Goal: Task Accomplishment & Management: Manage account settings

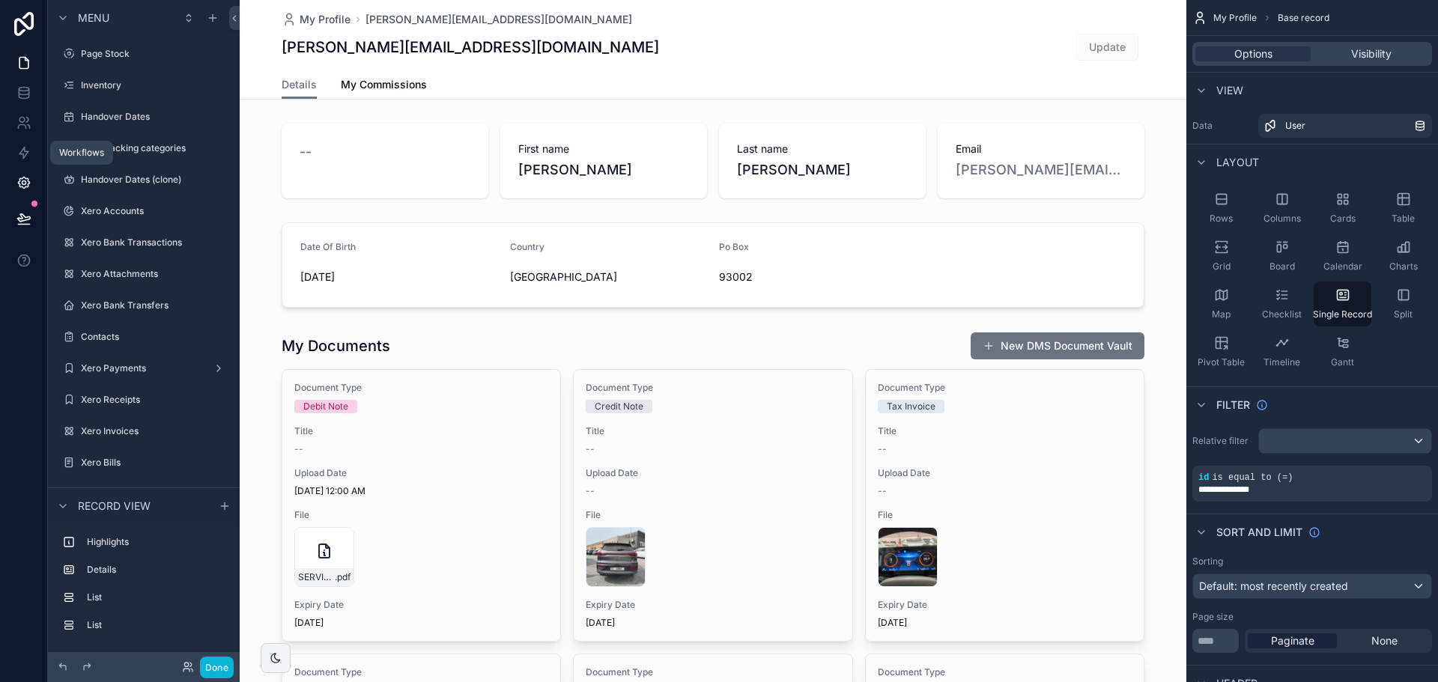
scroll to position [1069, 0]
click at [34, 177] on link at bounding box center [23, 183] width 47 height 30
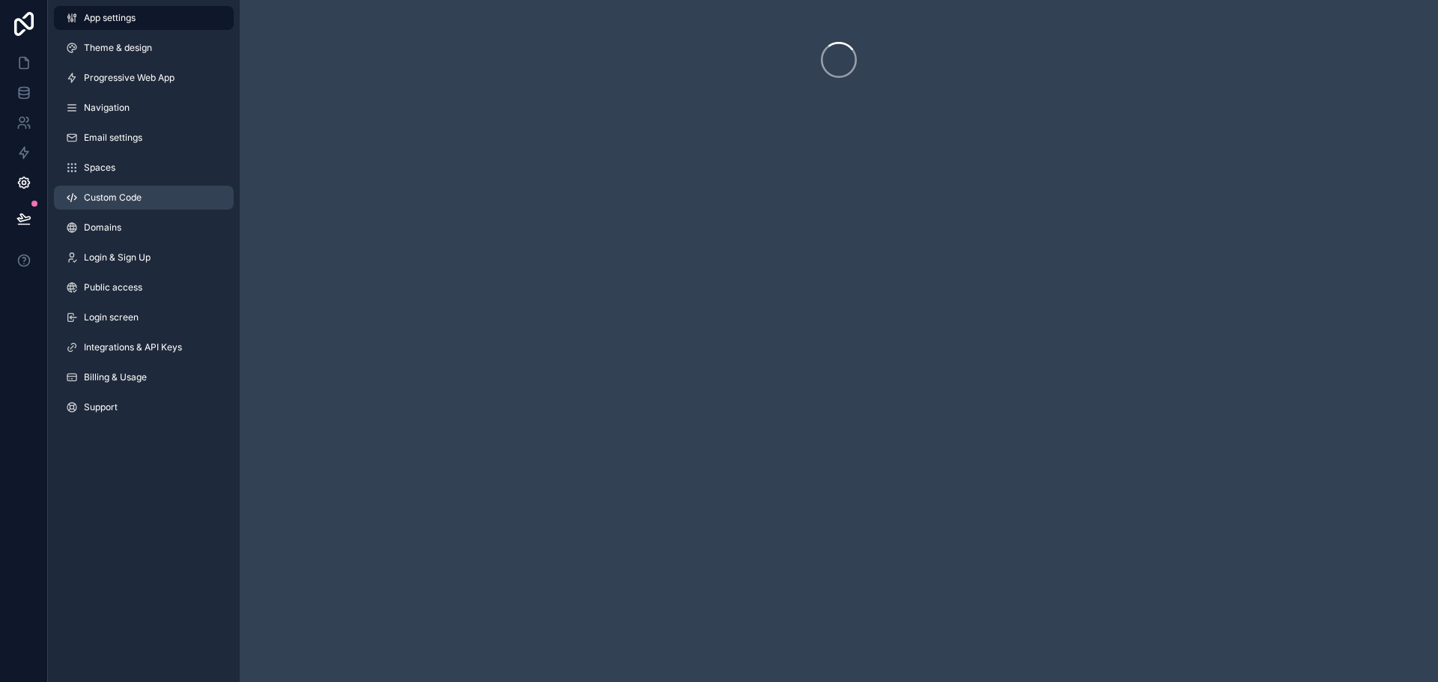
click at [89, 191] on link "Custom Code" at bounding box center [144, 198] width 180 height 24
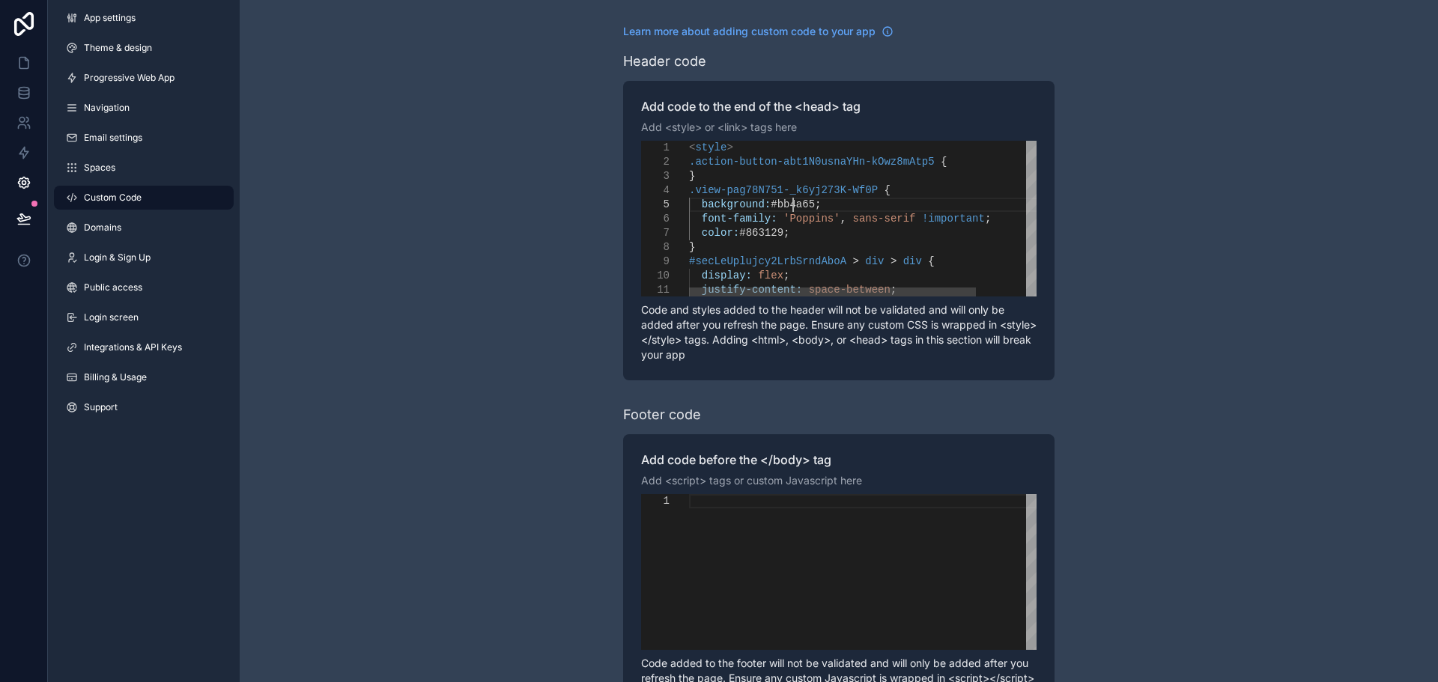
click at [795, 207] on span "#bb4a65" at bounding box center [793, 204] width 44 height 12
paste textarea "Editor content;Press Alt+F1 for Accessibility Options."
click at [766, 233] on span "#863129" at bounding box center [761, 233] width 44 height 12
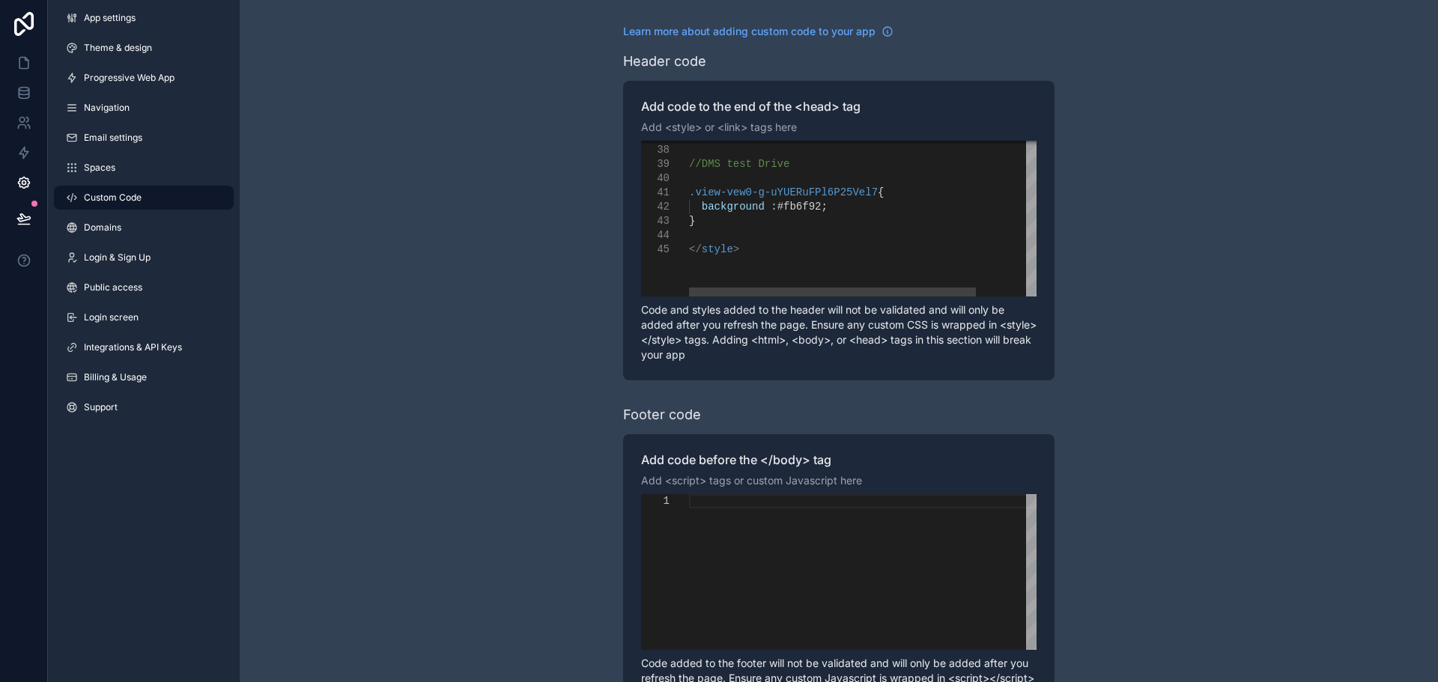
click at [794, 210] on span "#fb6f92" at bounding box center [799, 207] width 44 height 12
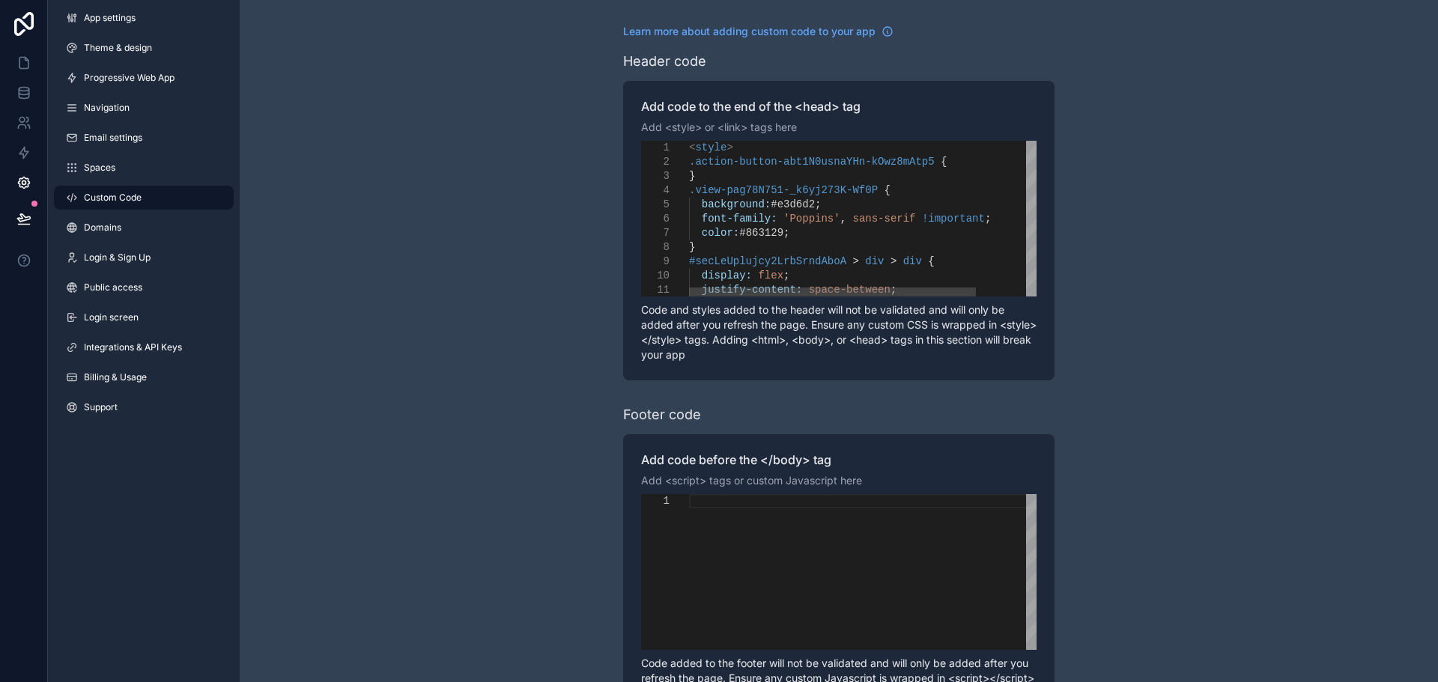
click at [789, 203] on span "#e3d6d2" at bounding box center [793, 204] width 44 height 12
paste textarea "Editor content;Press Alt+F1 for Accessibility Options."
click at [755, 231] on span "#863129" at bounding box center [761, 233] width 44 height 12
click at [747, 556] on div "scrollable content" at bounding box center [862, 572] width 347 height 156
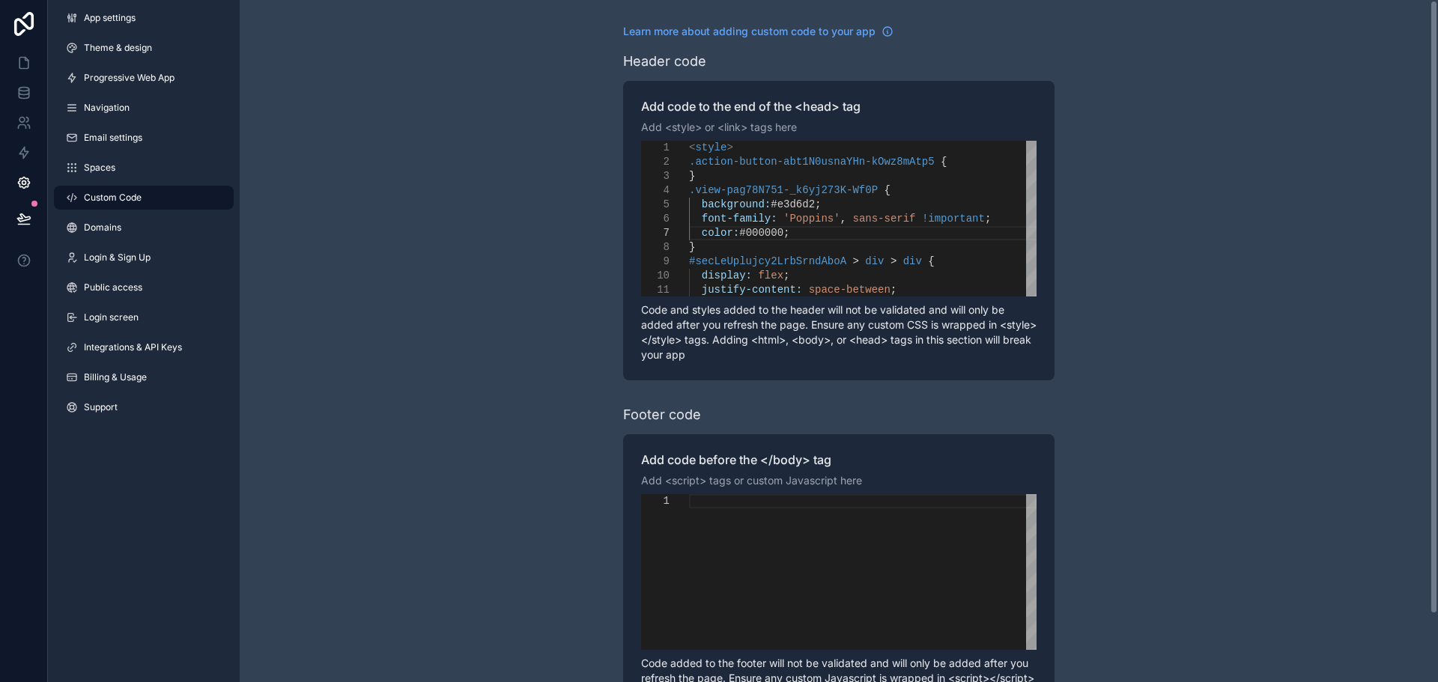
scroll to position [0, 0]
click at [765, 226] on div "color: #000000 ;" at bounding box center [899, 233] width 421 height 14
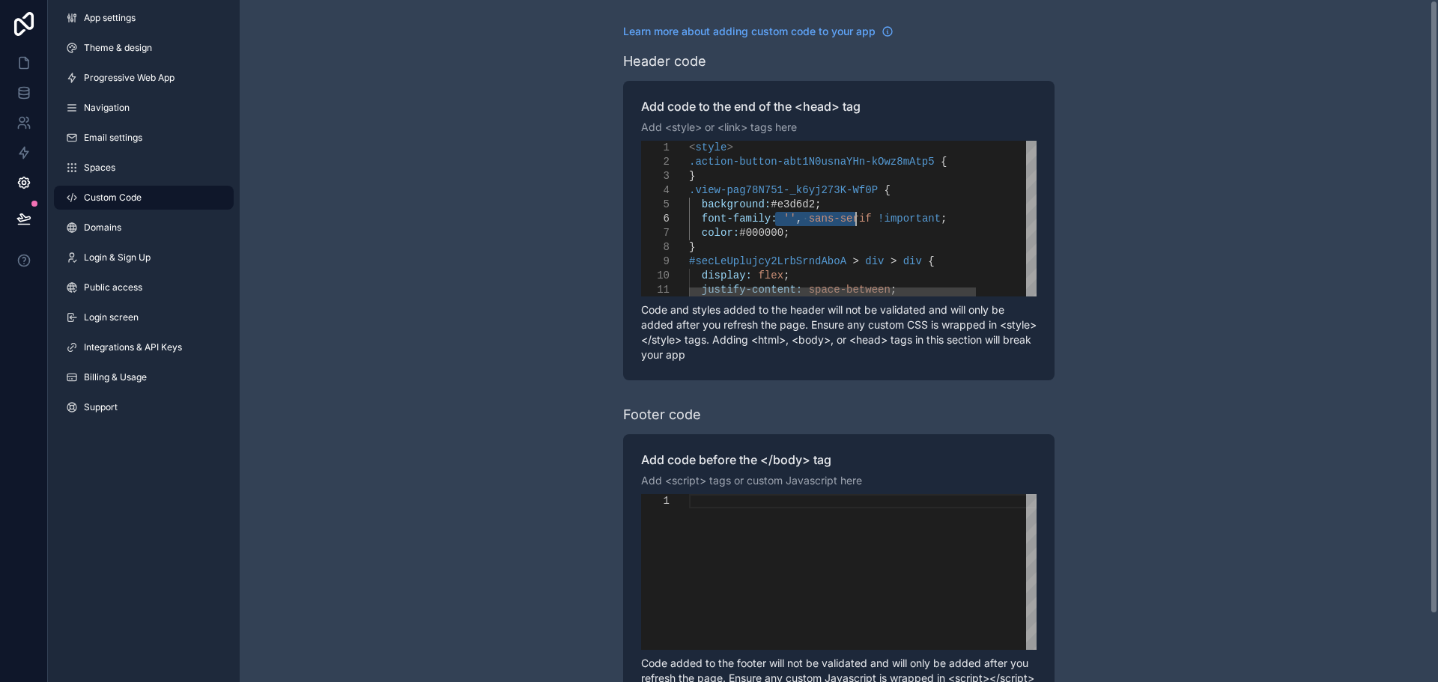
drag, startPoint x: 777, startPoint y: 216, endPoint x: 856, endPoint y: 216, distance: 79.4
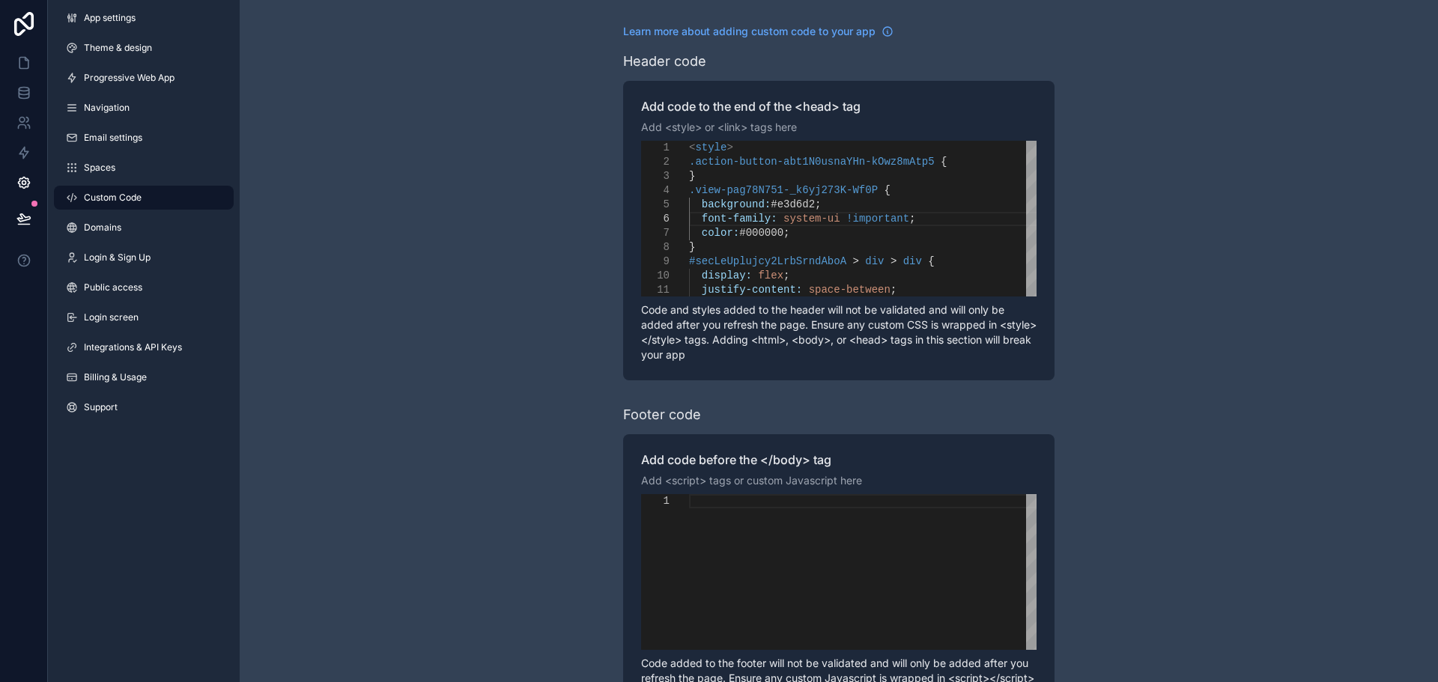
click at [814, 537] on div "scrollable content" at bounding box center [862, 572] width 347 height 156
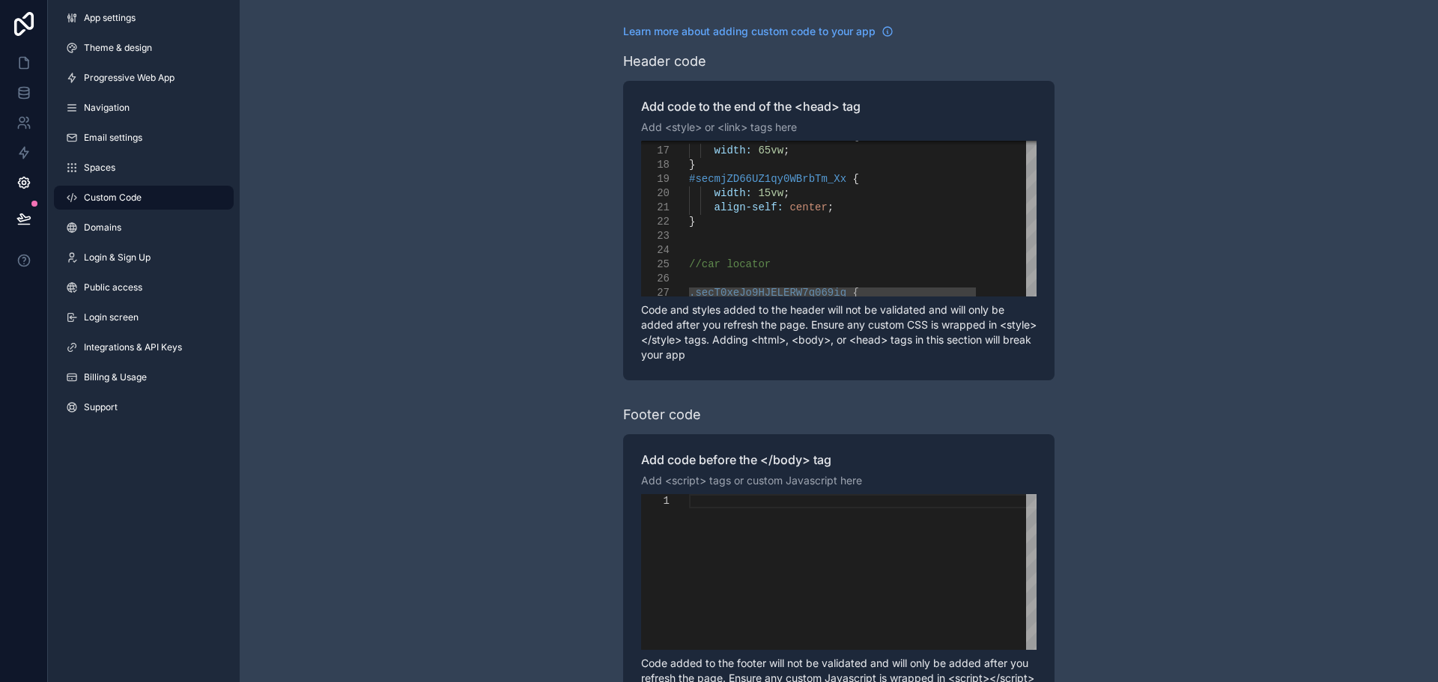
click at [744, 235] on div "scrollable content" at bounding box center [899, 236] width 421 height 14
paste textarea "**********"
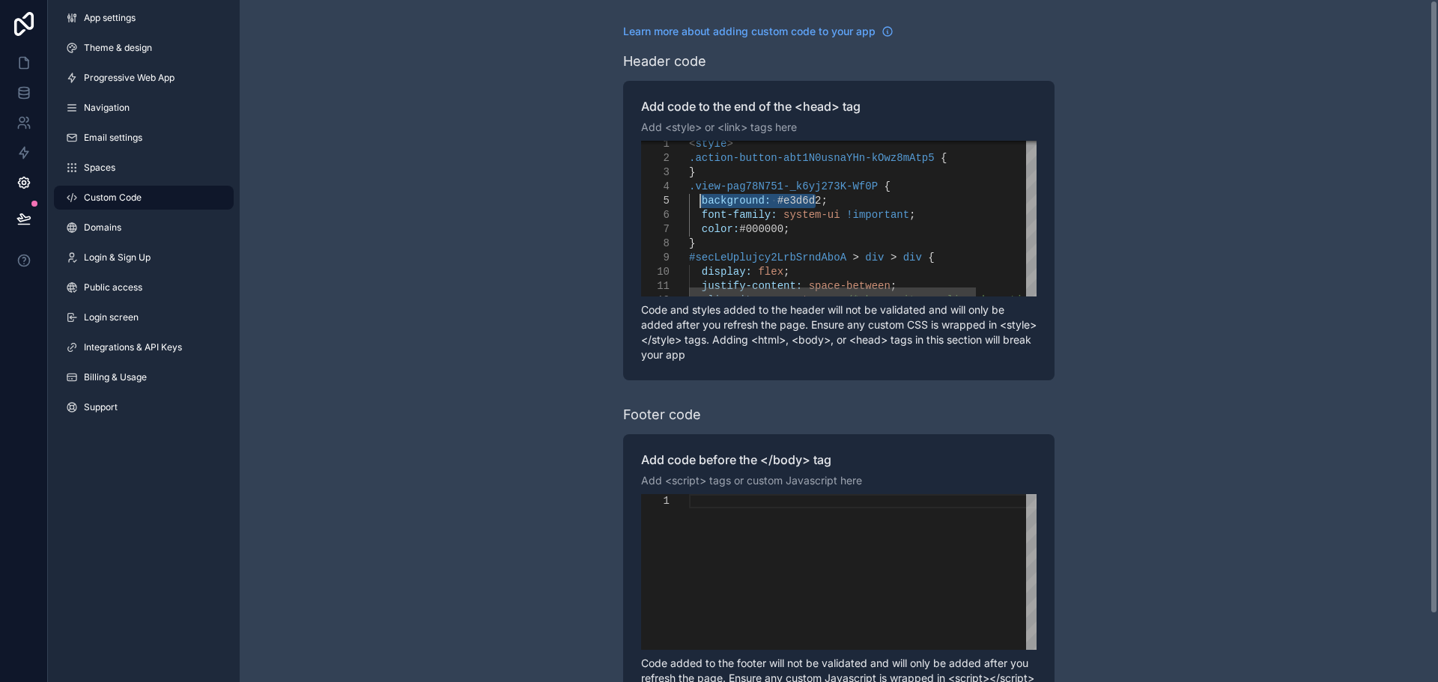
drag, startPoint x: 824, startPoint y: 202, endPoint x: 703, endPoint y: 198, distance: 121.4
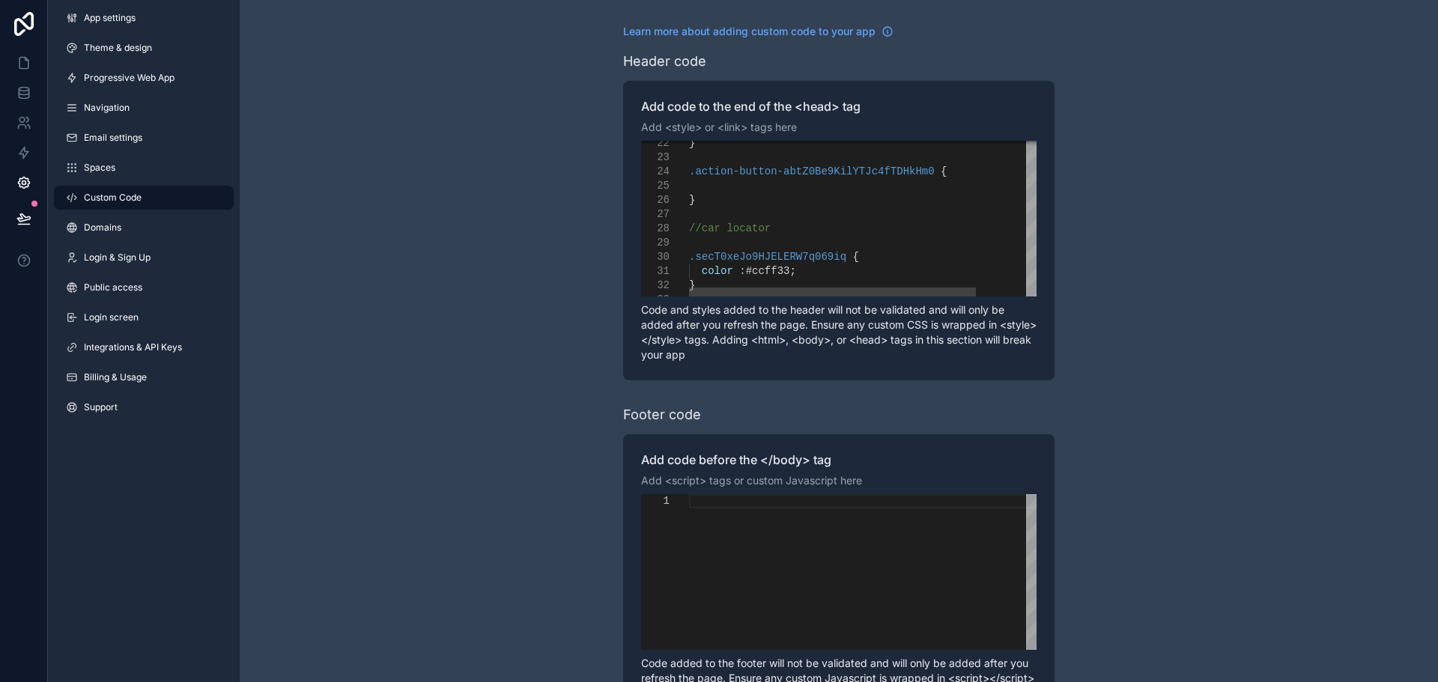
click at [769, 188] on div "scrollable content" at bounding box center [899, 186] width 421 height 14
paste textarea "**********"
click at [702, 187] on span "background:" at bounding box center [736, 186] width 69 height 12
paste textarea "Editor content;Press Alt+F1 for Accessibility Options."
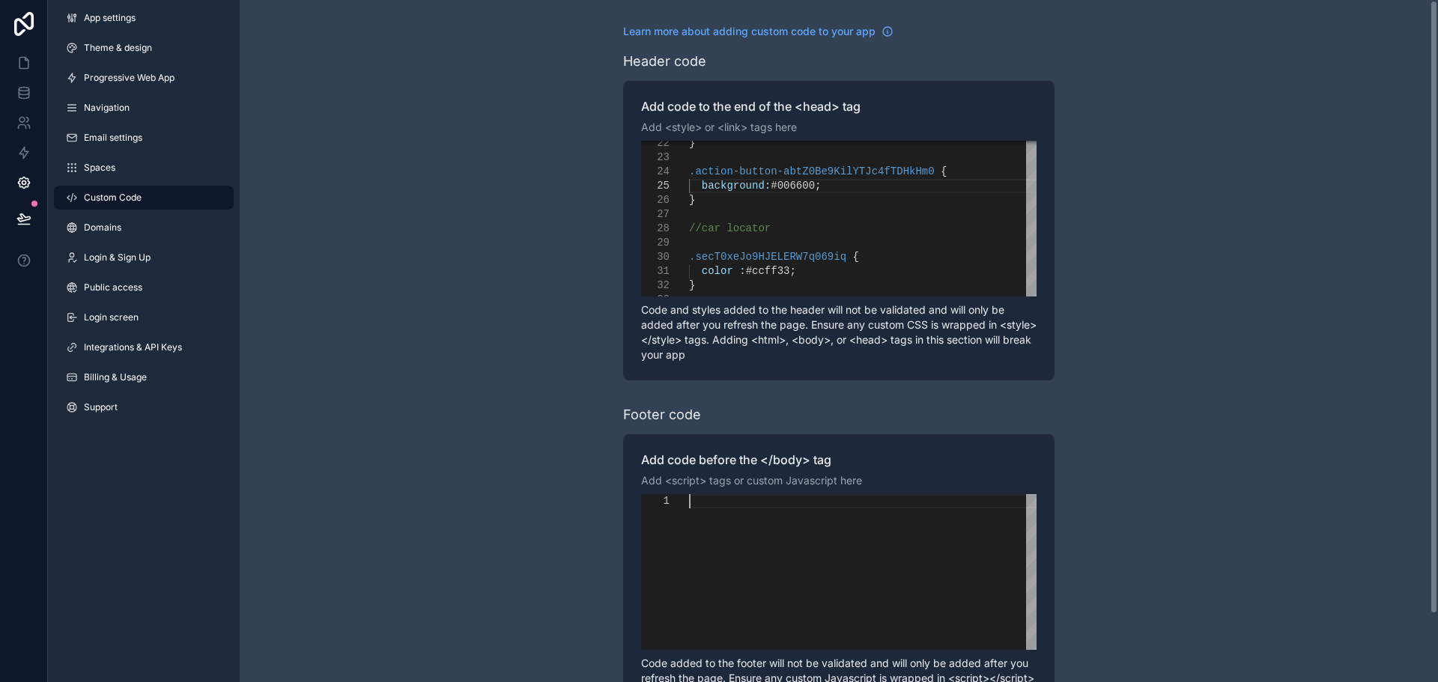
scroll to position [0, 0]
click at [809, 541] on div "scrollable content" at bounding box center [862, 572] width 347 height 156
click at [815, 216] on div "scrollable content" at bounding box center [899, 214] width 421 height 14
click at [784, 184] on span "#006600" at bounding box center [793, 186] width 44 height 12
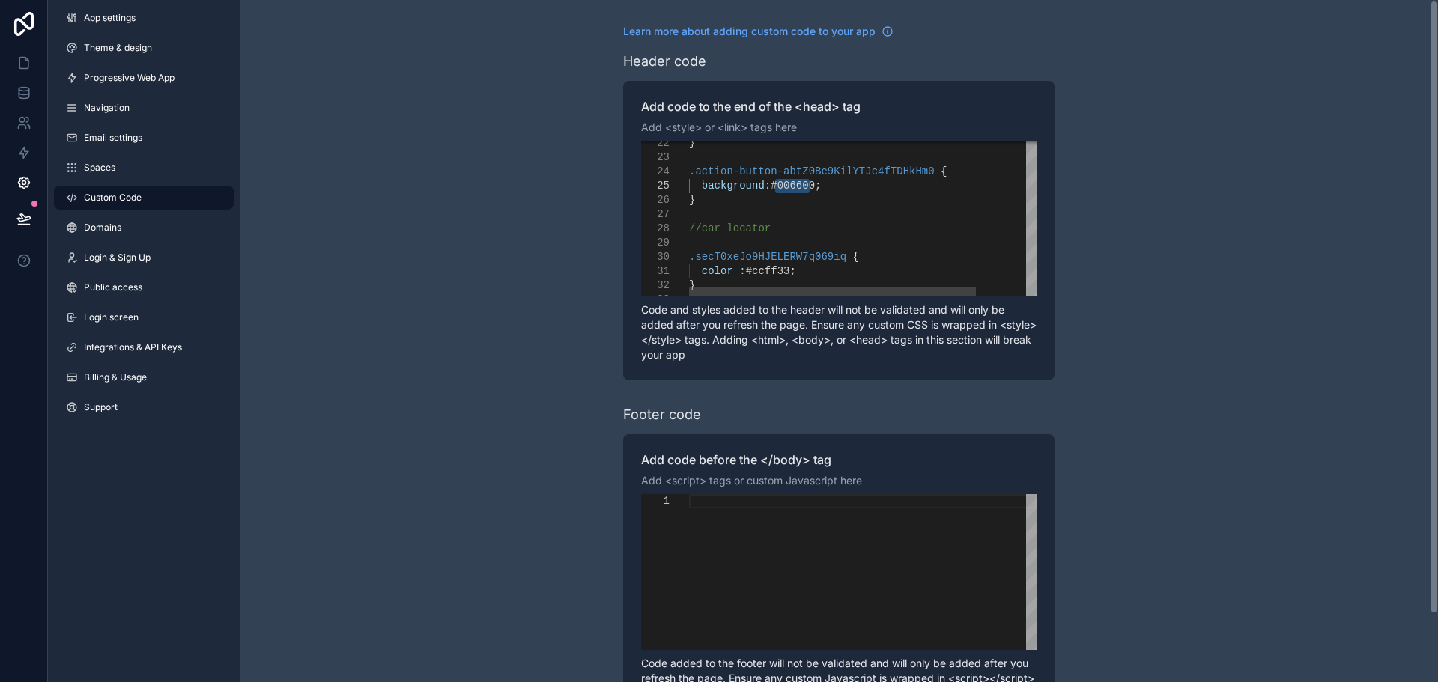
click at [768, 210] on div "scrollable content" at bounding box center [899, 214] width 421 height 14
click at [740, 534] on div "scrollable content" at bounding box center [862, 572] width 347 height 156
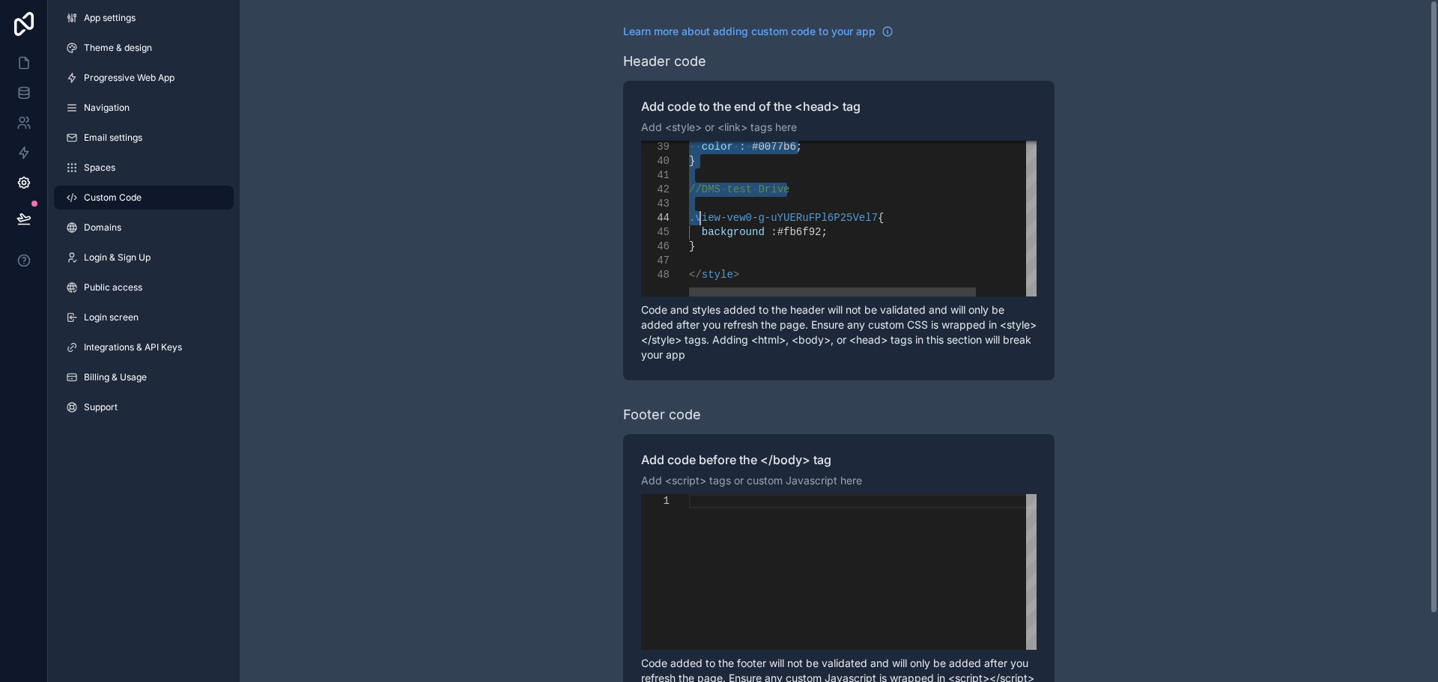
drag, startPoint x: 705, startPoint y: 194, endPoint x: 700, endPoint y: 205, distance: 12.4
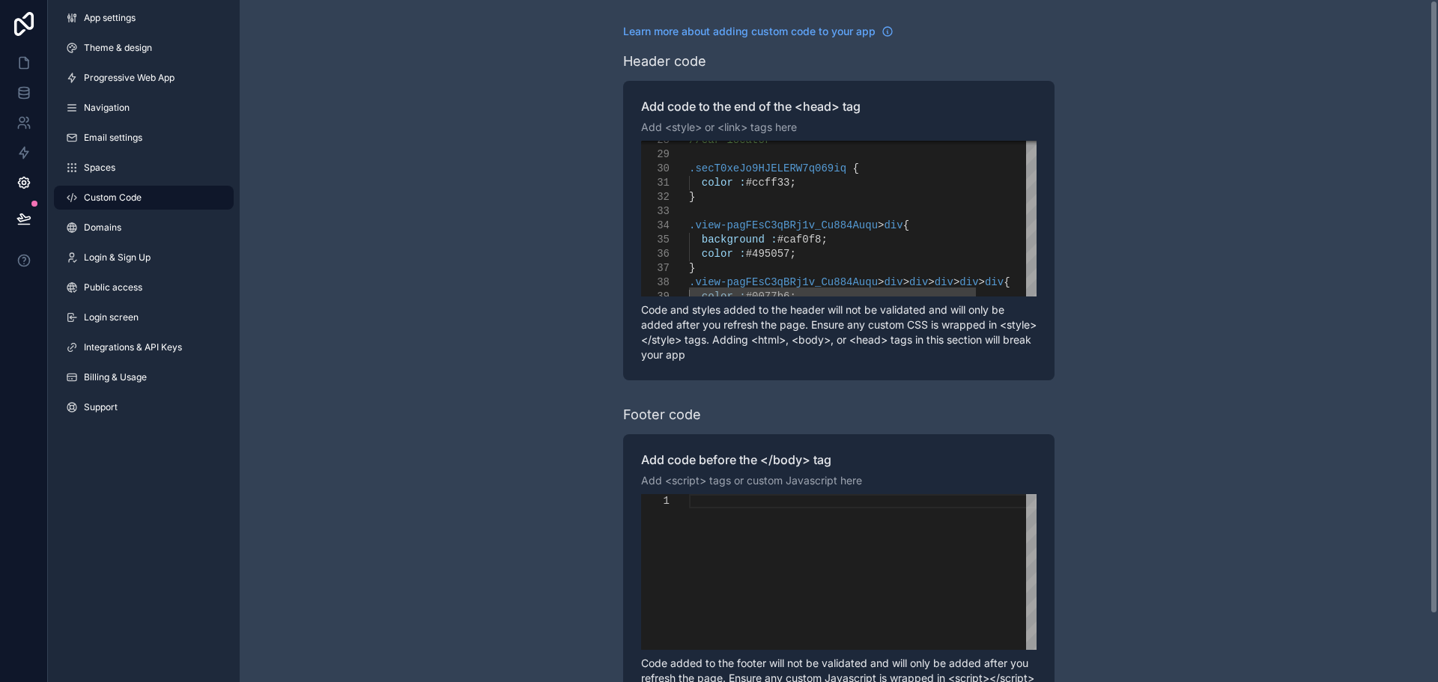
type textarea "**********"
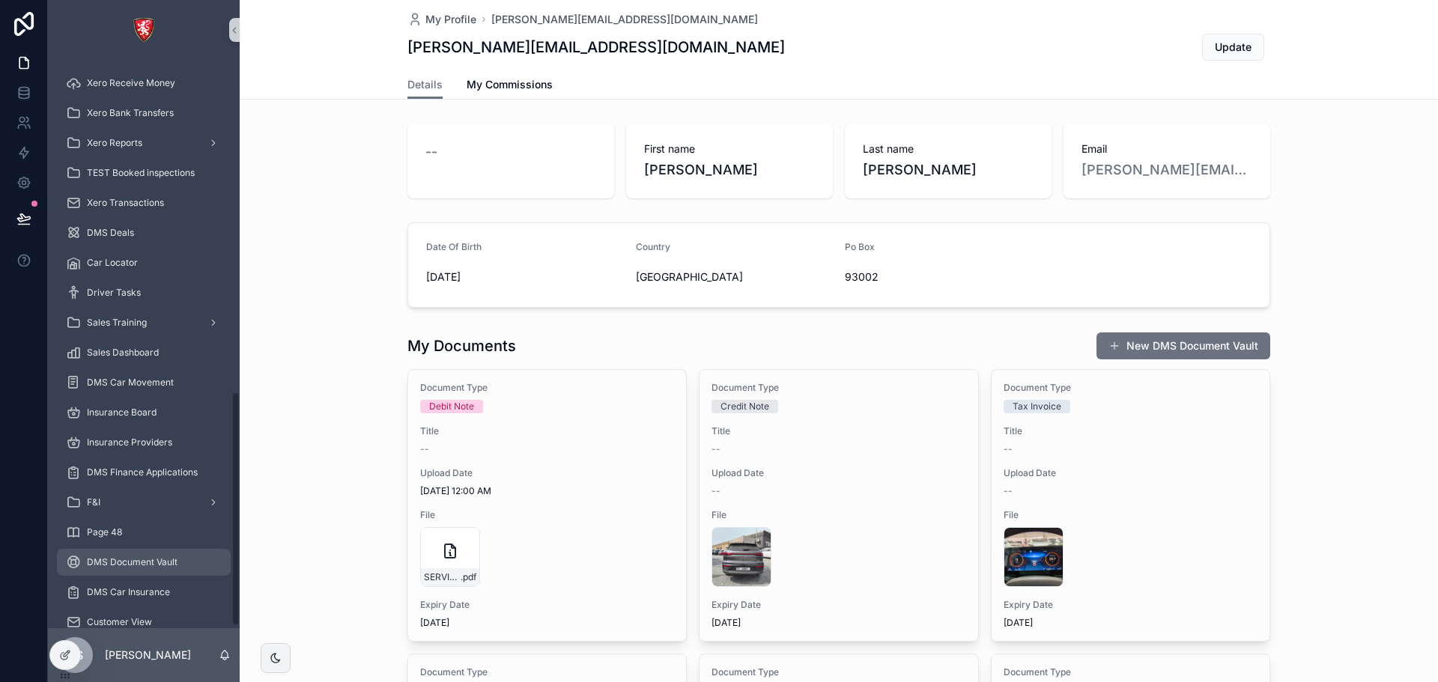
scroll to position [806, 0]
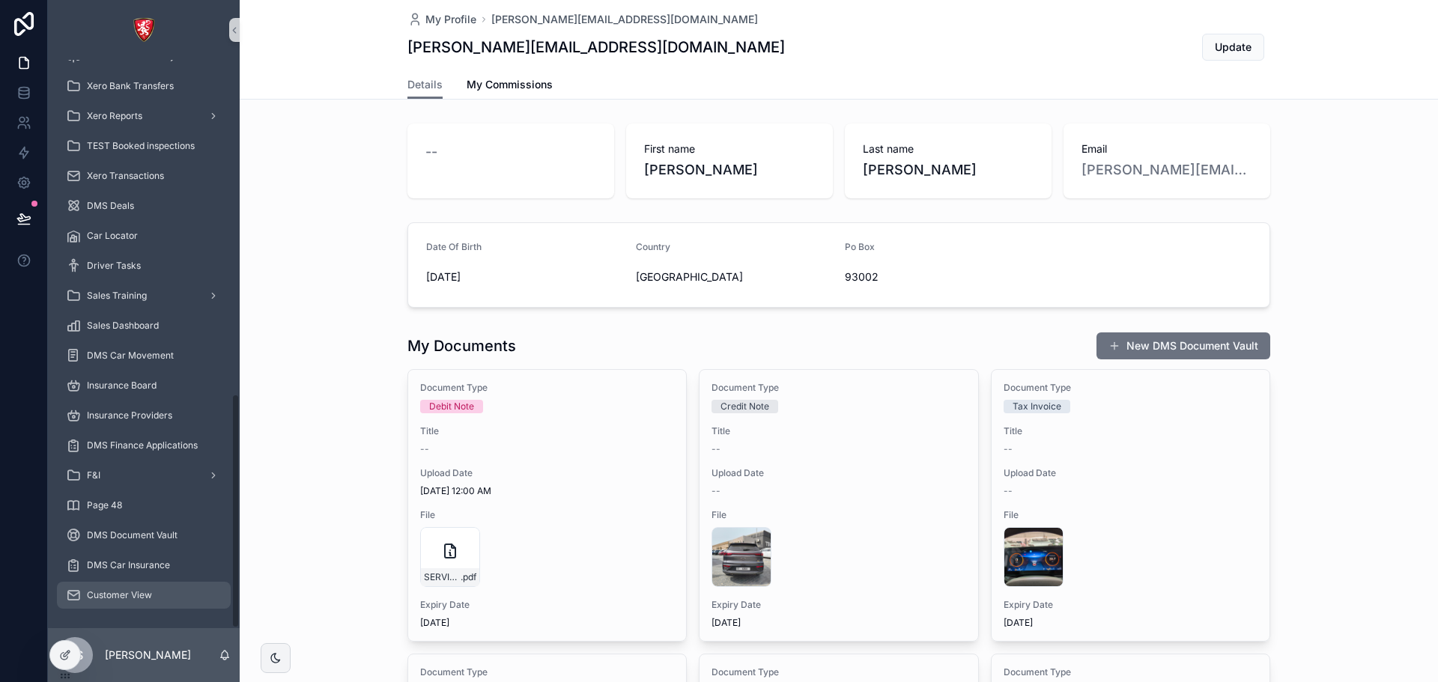
click at [139, 594] on span "Customer View" at bounding box center [119, 595] width 65 height 12
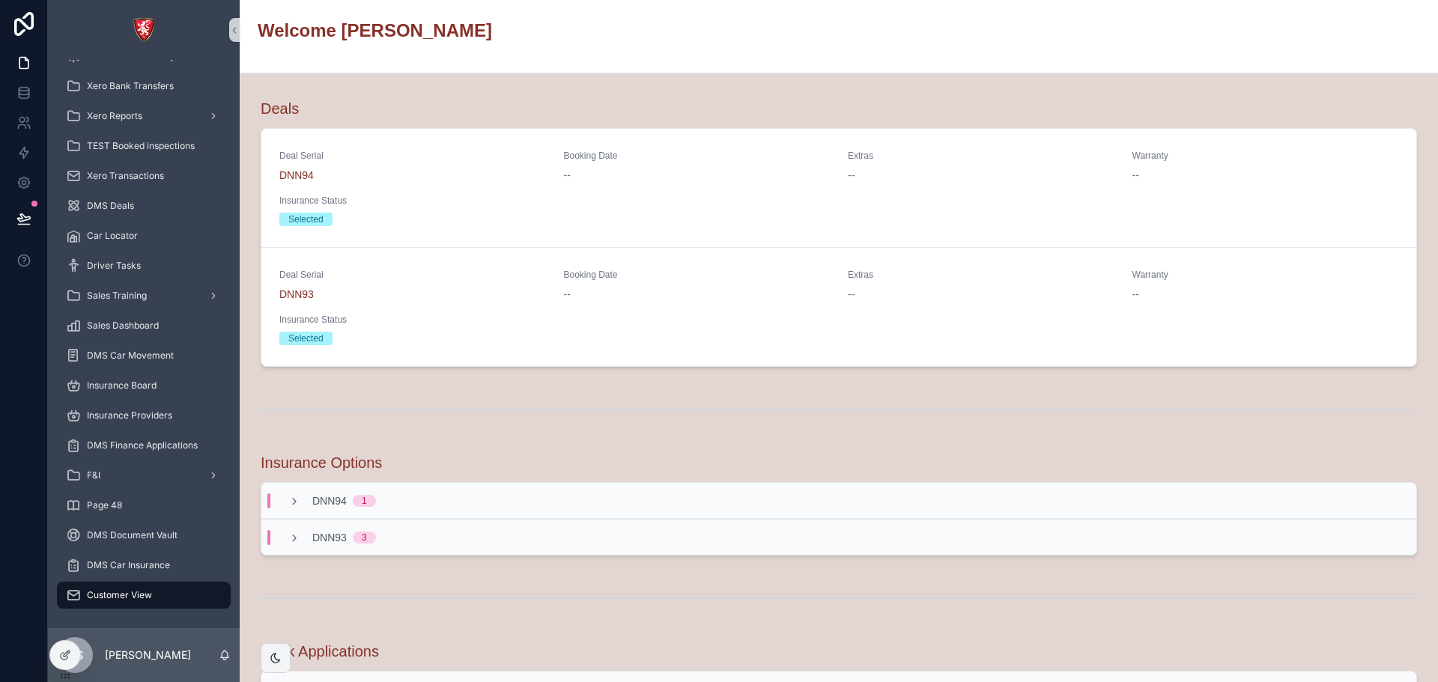
scroll to position [408, 0]
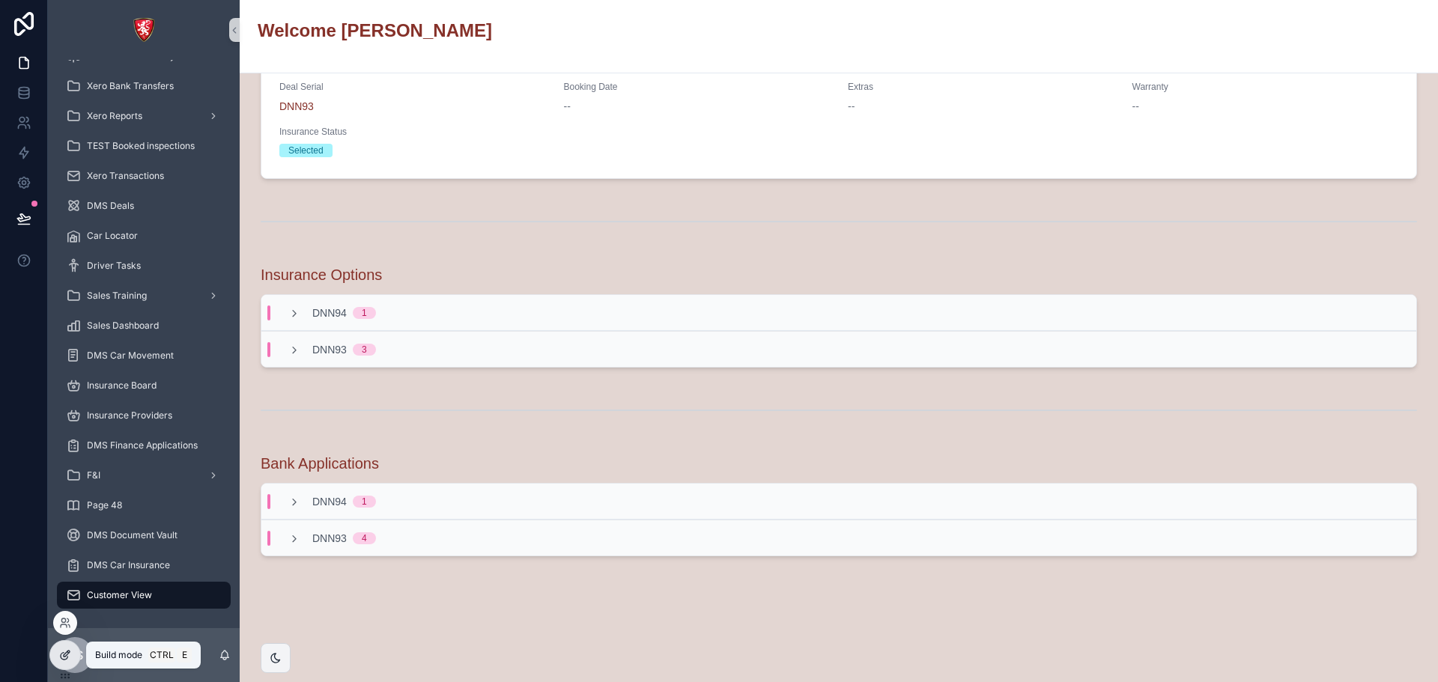
click at [68, 649] on icon at bounding box center [65, 655] width 12 height 12
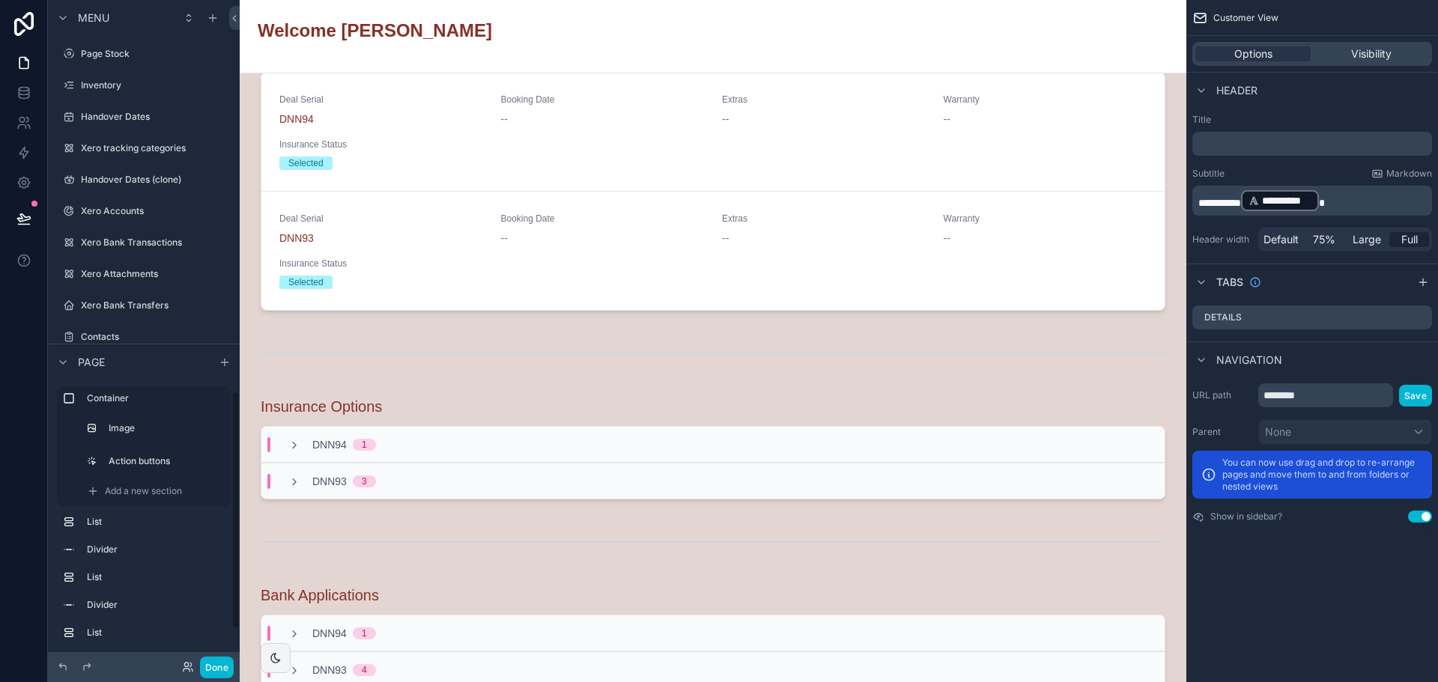
scroll to position [1090, 0]
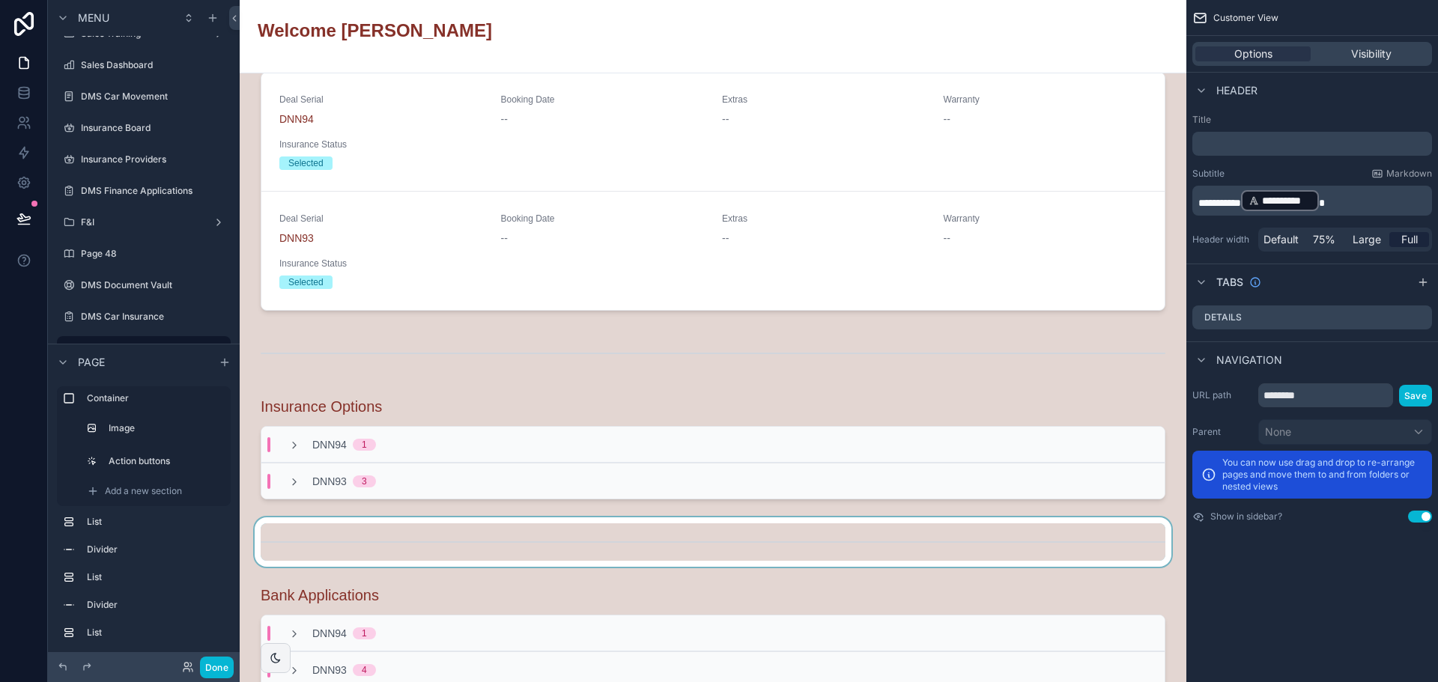
click at [322, 529] on div "scrollable content" at bounding box center [713, 541] width 923 height 49
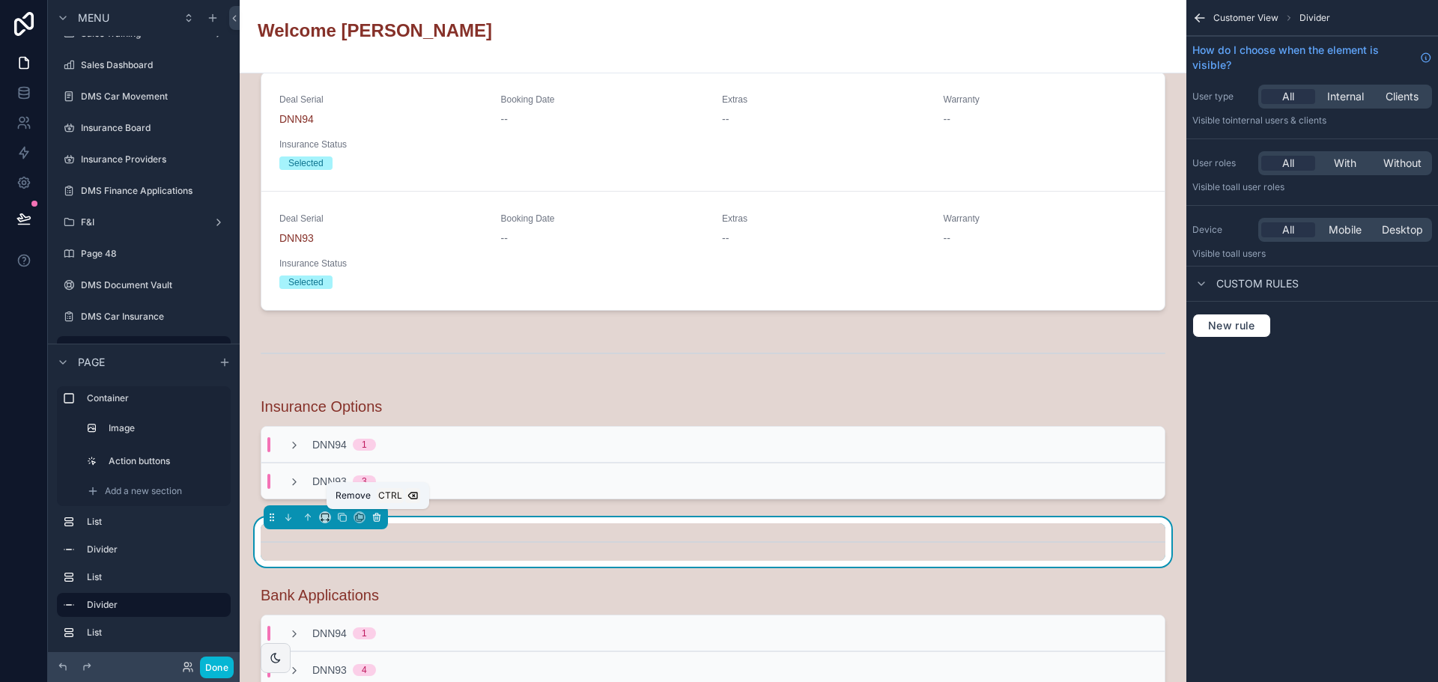
click at [379, 519] on icon "scrollable content" at bounding box center [376, 517] width 10 height 10
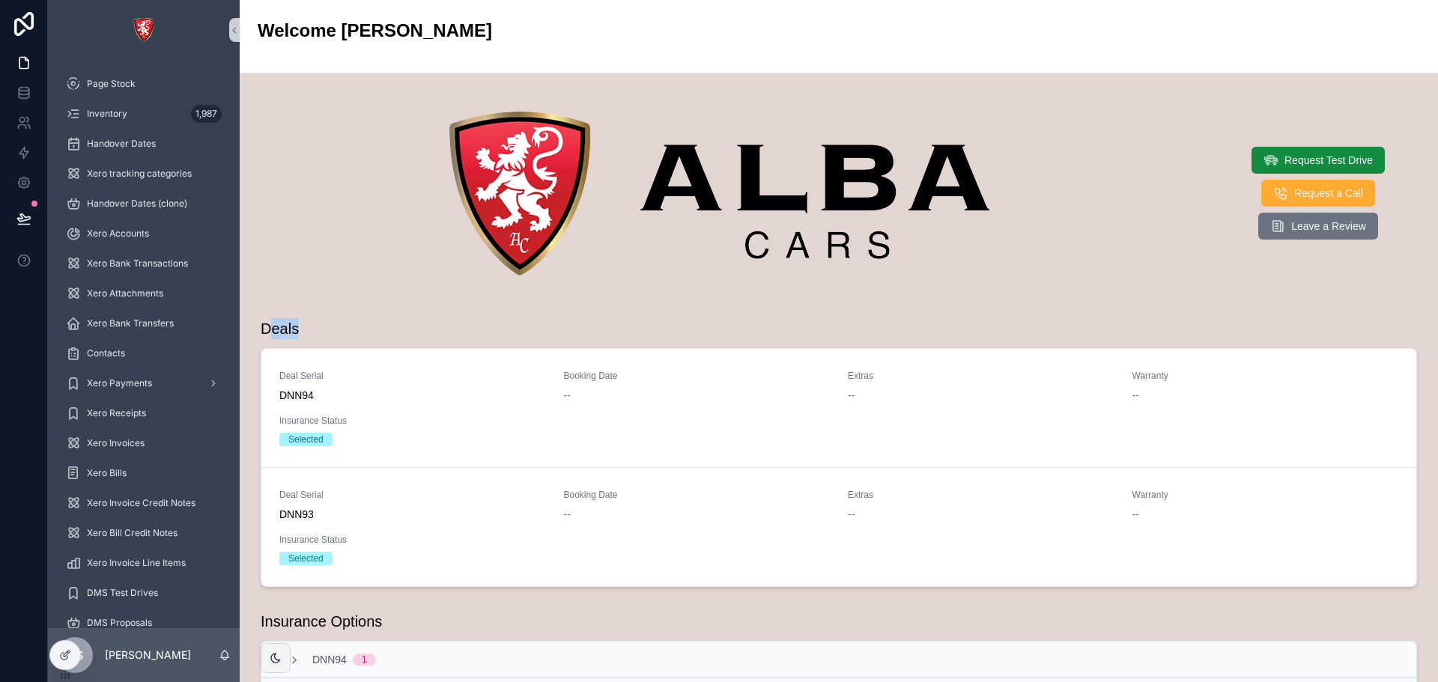
drag, startPoint x: 303, startPoint y: 326, endPoint x: 275, endPoint y: 330, distance: 28.1
click at [274, 330] on div "Deals" at bounding box center [839, 328] width 1156 height 21
click at [312, 333] on div "Deals" at bounding box center [839, 328] width 1156 height 21
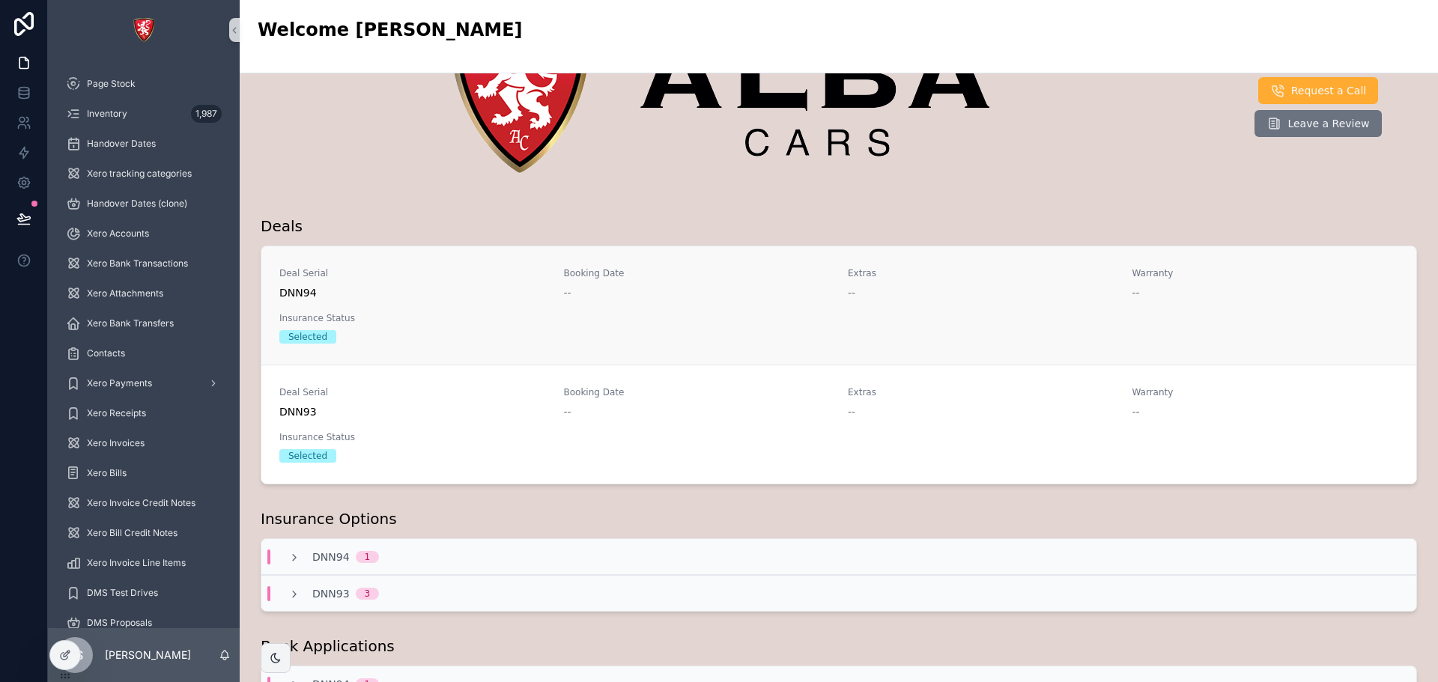
scroll to position [285, 0]
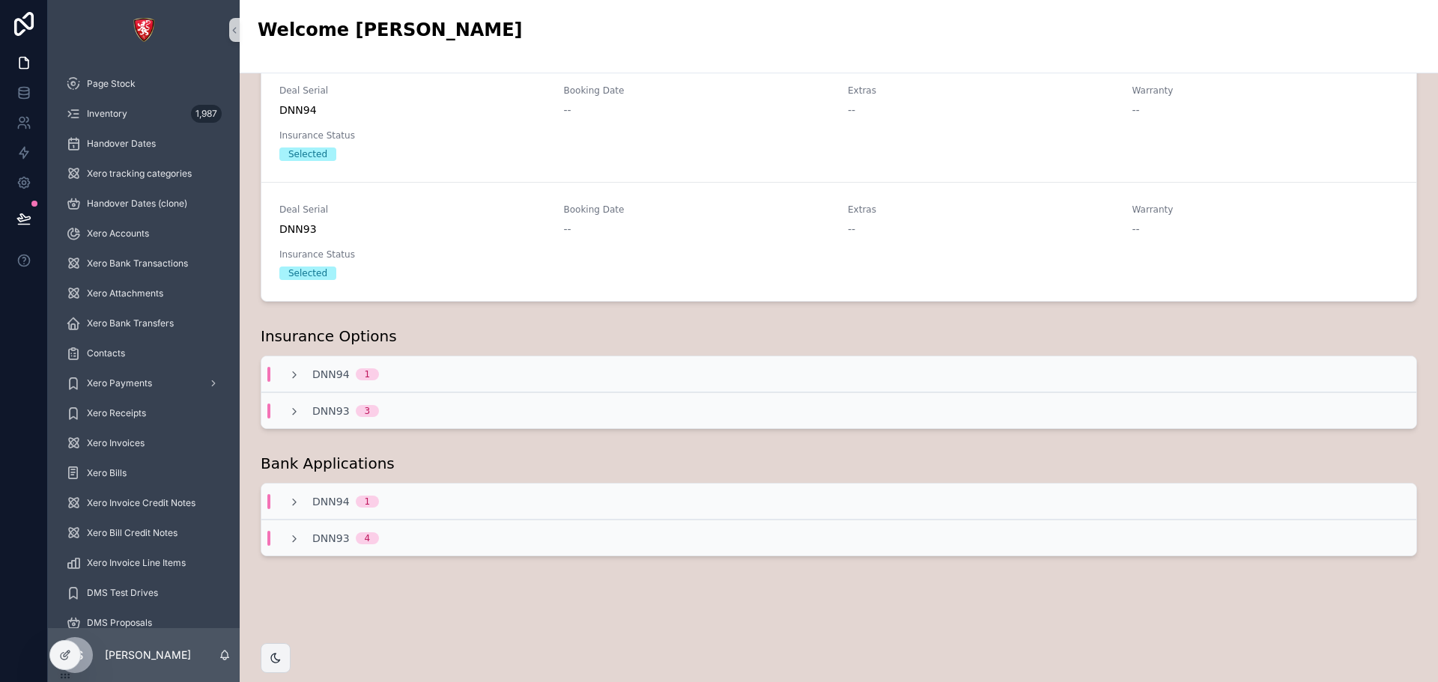
click at [356, 382] on div "DNN94 1" at bounding box center [838, 374] width 1155 height 36
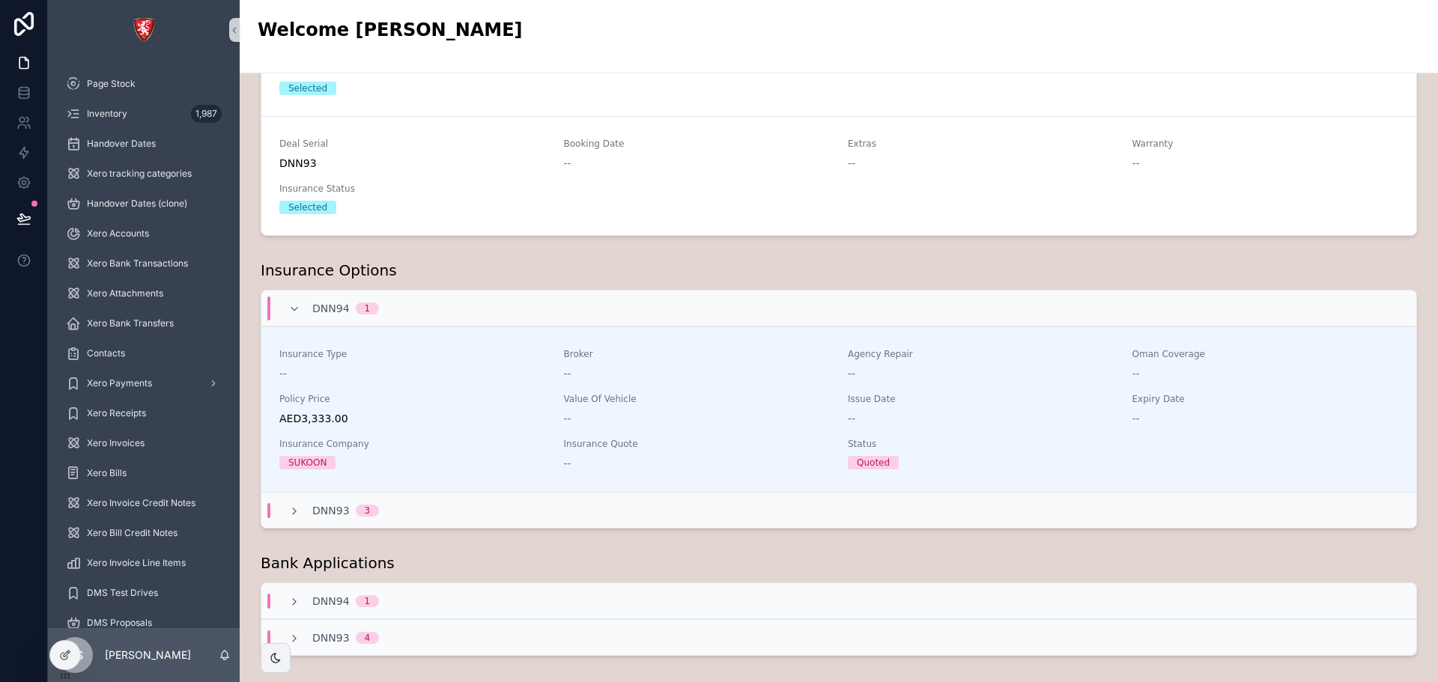
scroll to position [451, 0]
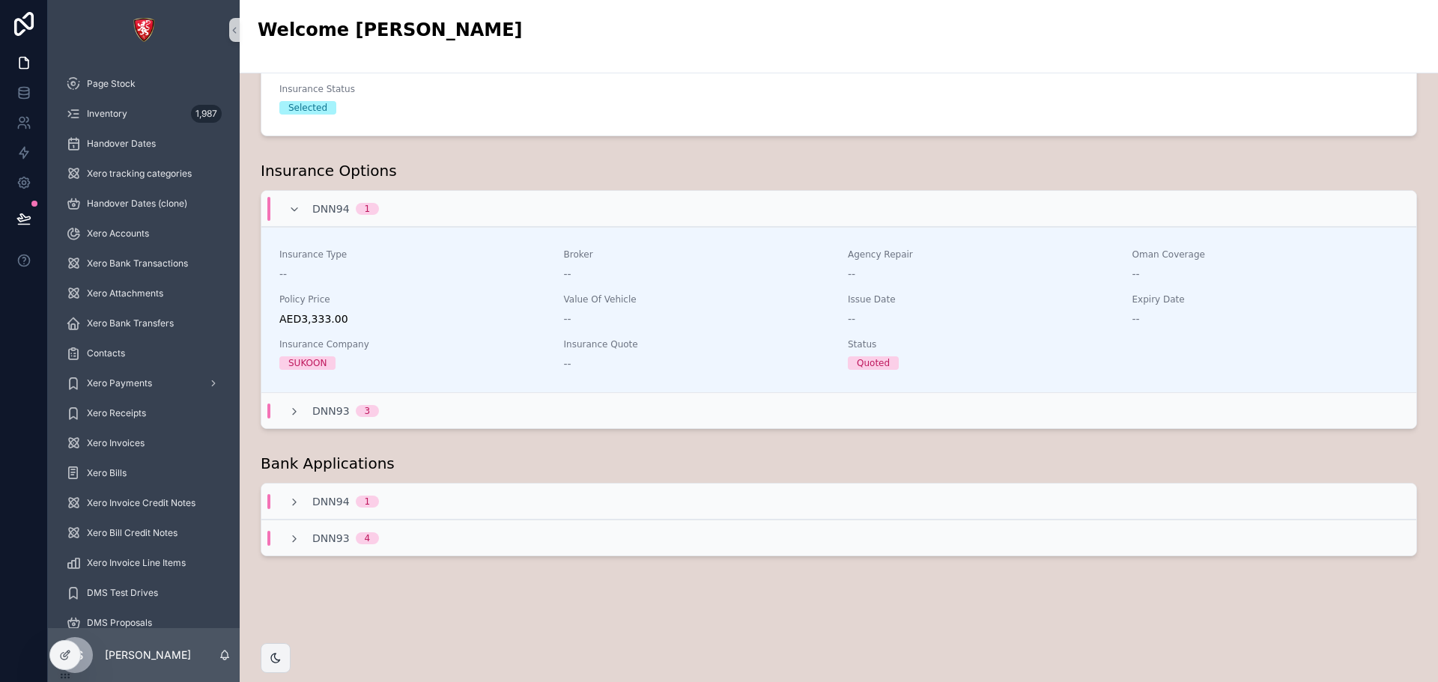
click at [360, 401] on div "DNN93 3" at bounding box center [838, 410] width 1155 height 36
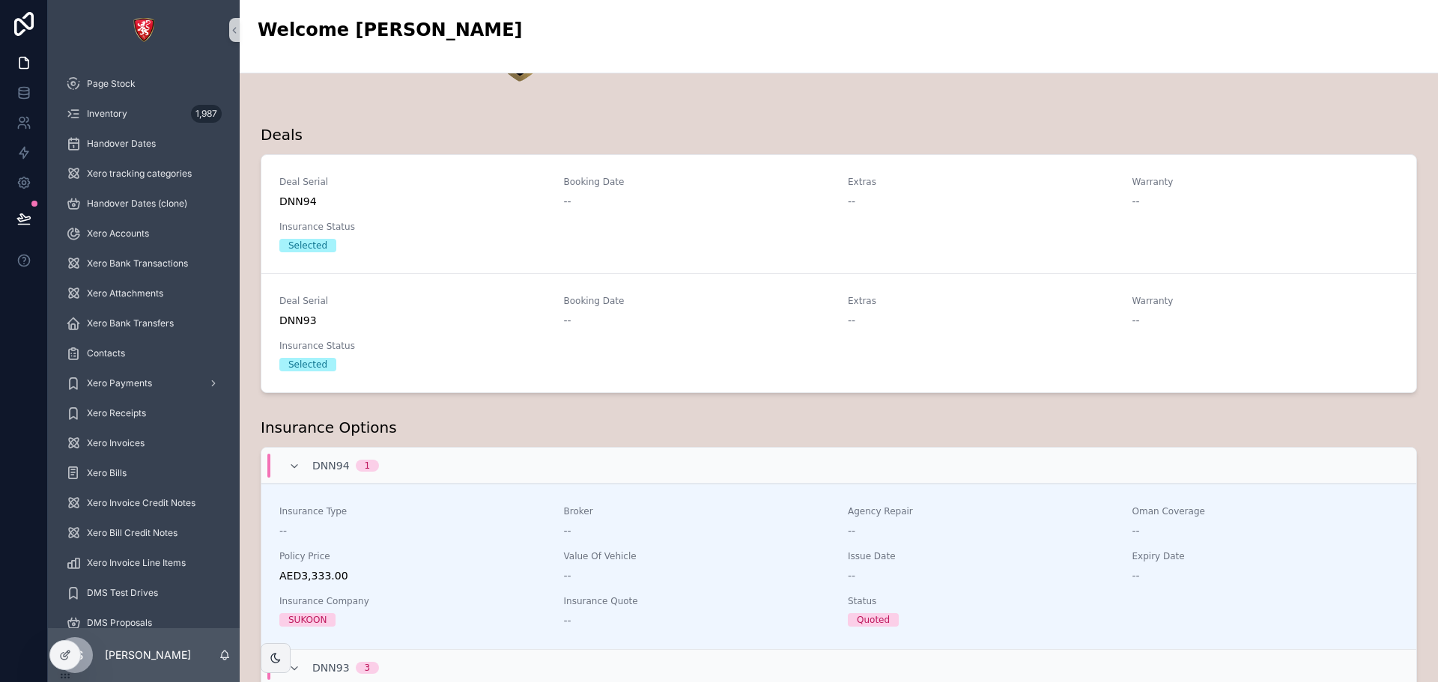
scroll to position [0, 0]
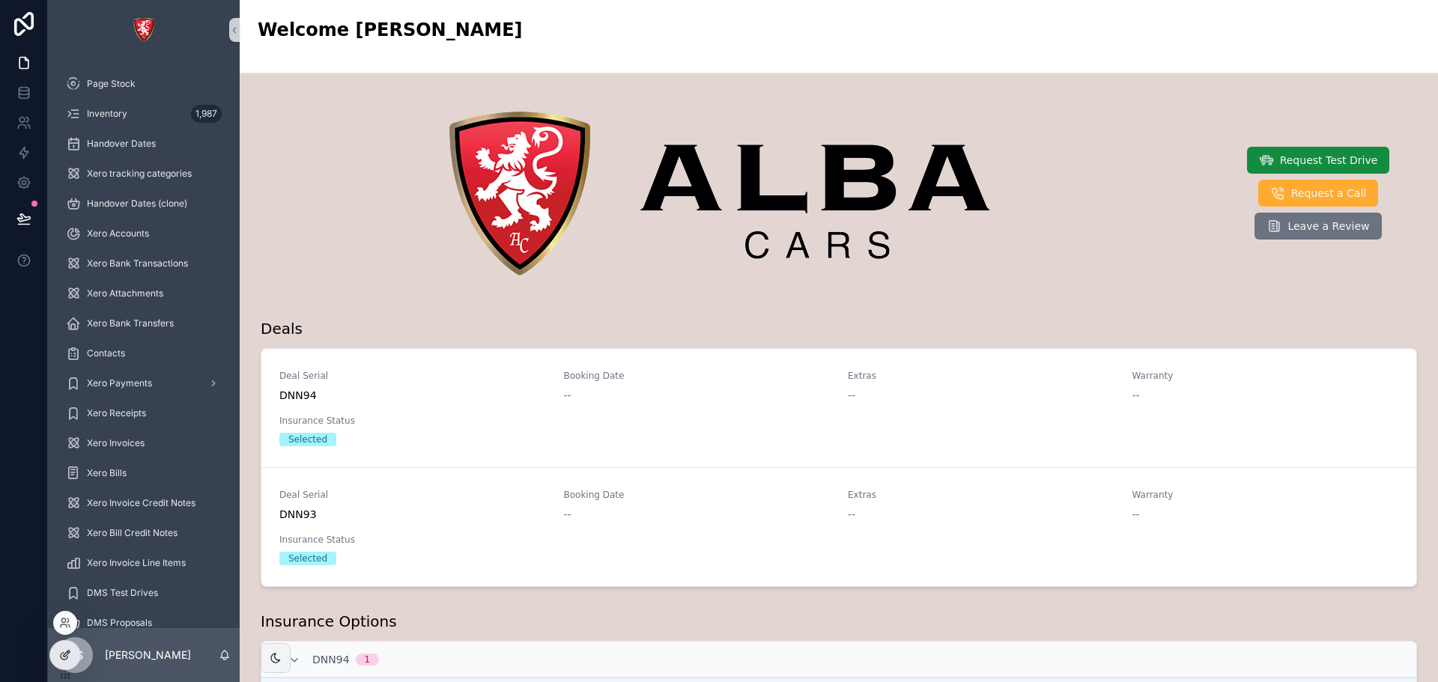
click at [67, 401] on div at bounding box center [65, 655] width 30 height 28
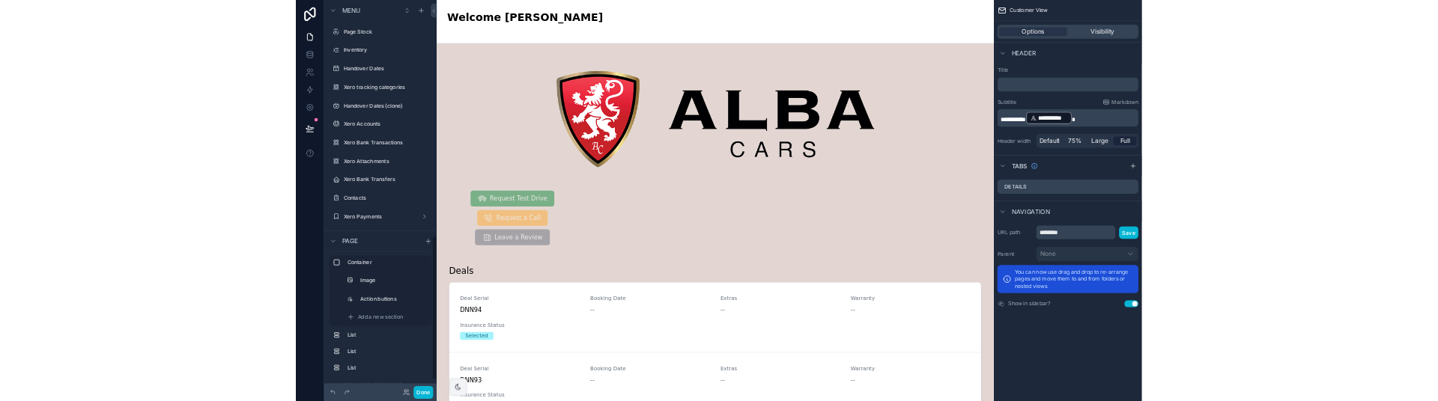
scroll to position [1090, 0]
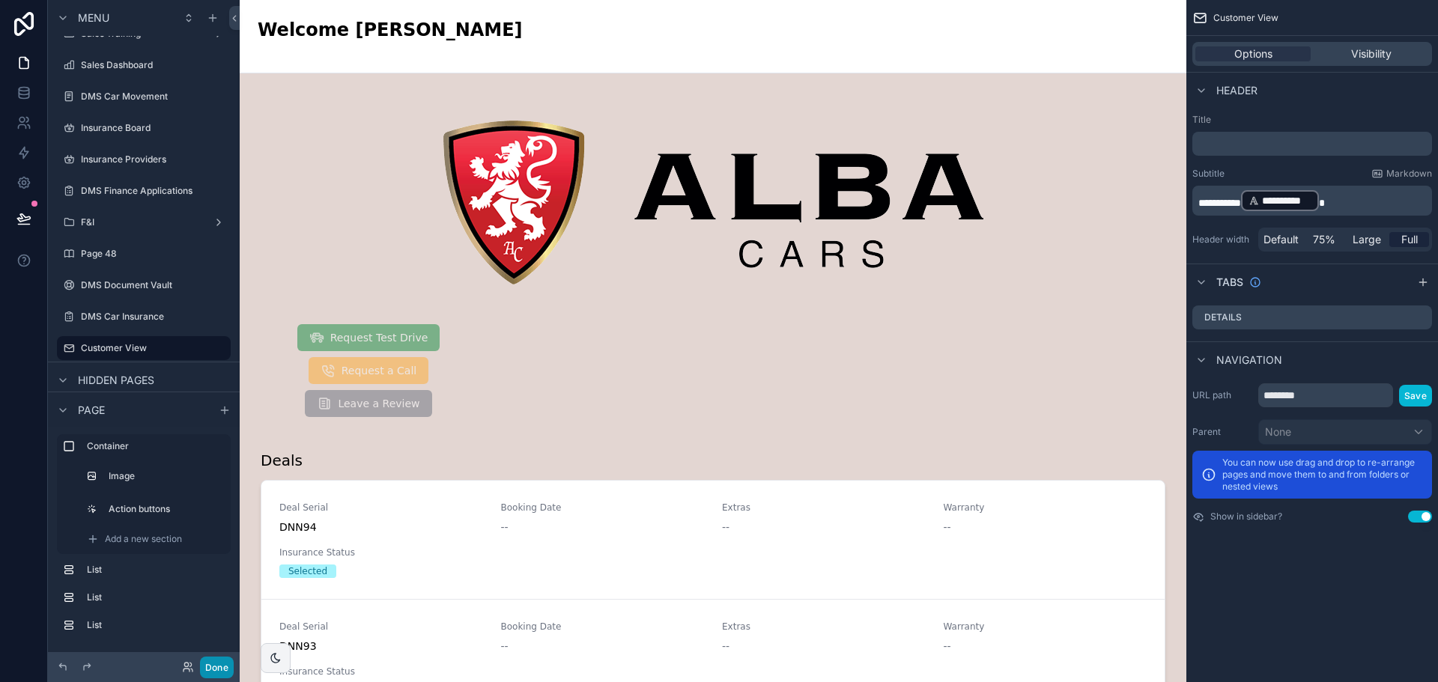
click at [213, 401] on button "Done" at bounding box center [217, 668] width 34 height 22
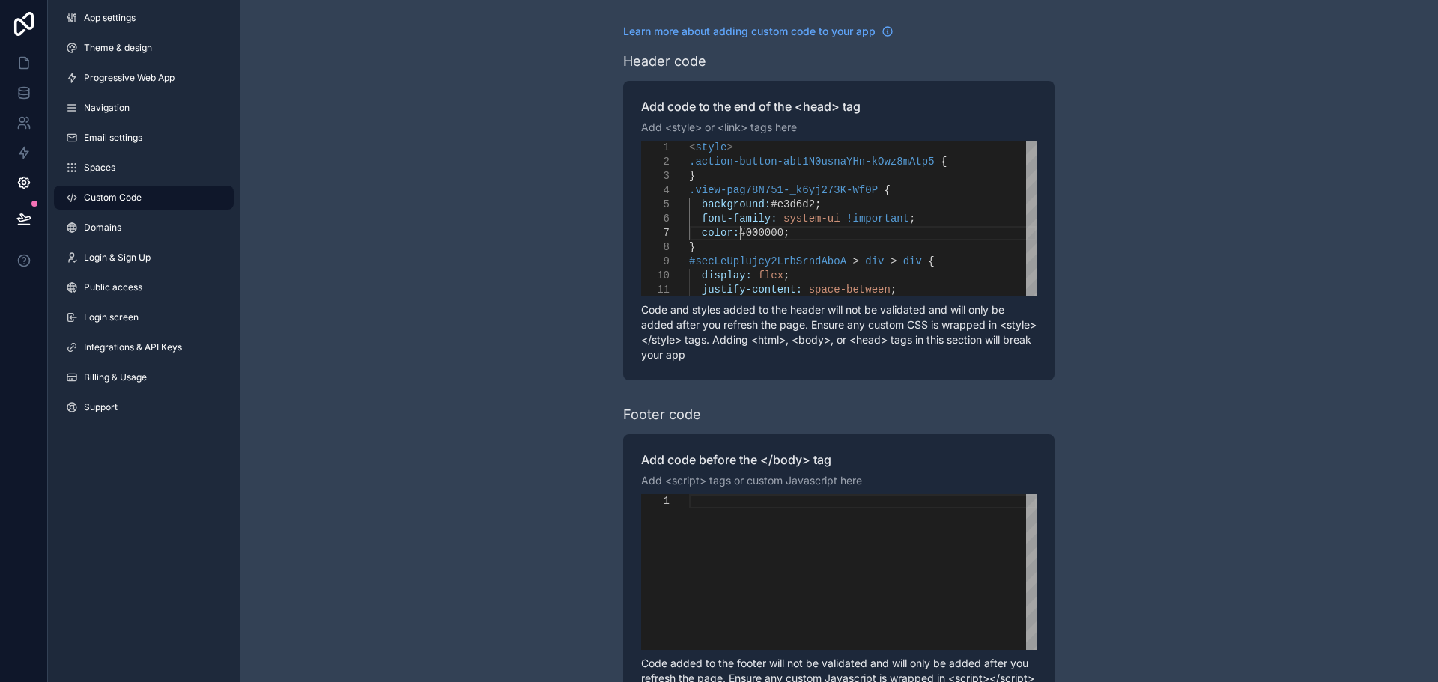
click at [744, 228] on span "#000000" at bounding box center [761, 233] width 44 height 12
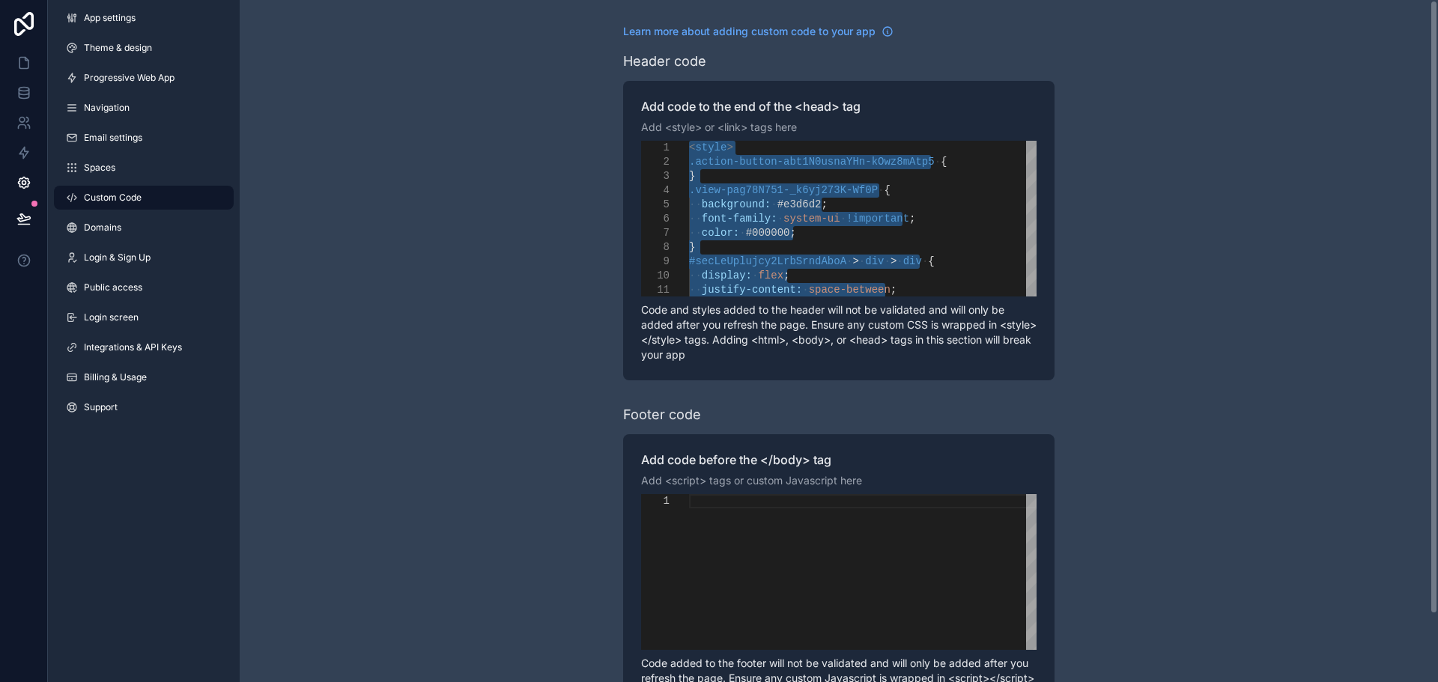
paste textarea "Editor content;Press Alt+F1 for Accessibility Options."
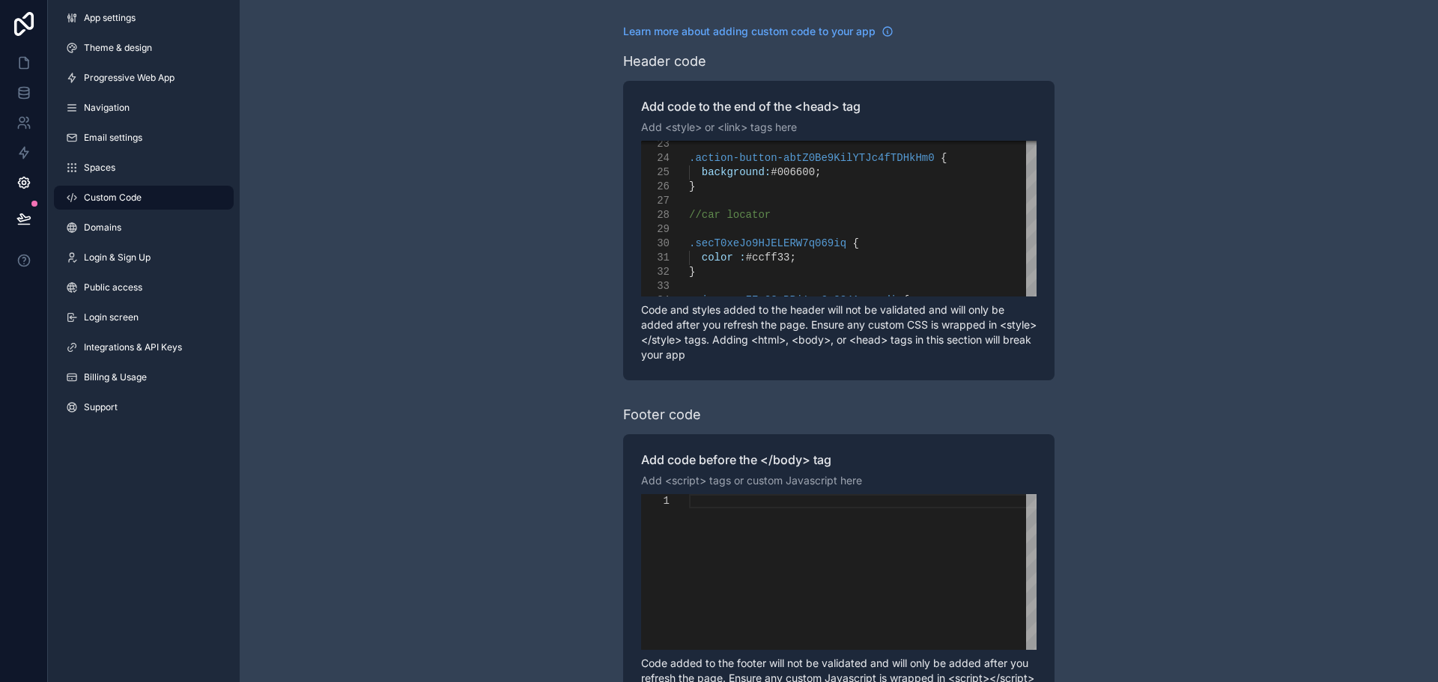
click at [791, 175] on span "#006600" at bounding box center [793, 172] width 44 height 12
paste textarea "Editor content;Press Alt+F1 for Accessibility Options."
click at [791, 188] on div "}" at bounding box center [862, 187] width 347 height 14
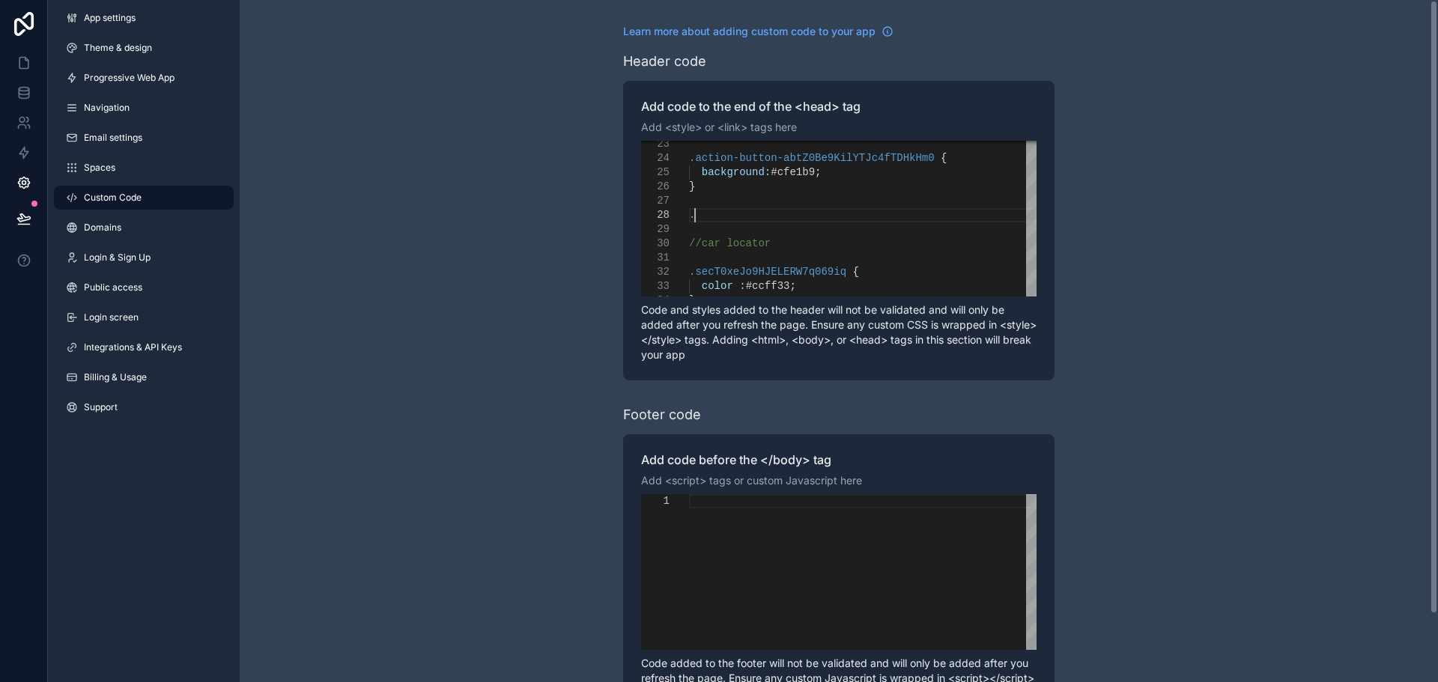
scroll to position [100, 4]
paste textarea "**********"
drag, startPoint x: 824, startPoint y: 174, endPoint x: 678, endPoint y: 176, distance: 146.0
click at [709, 231] on div "scrollable content" at bounding box center [862, 229] width 347 height 14
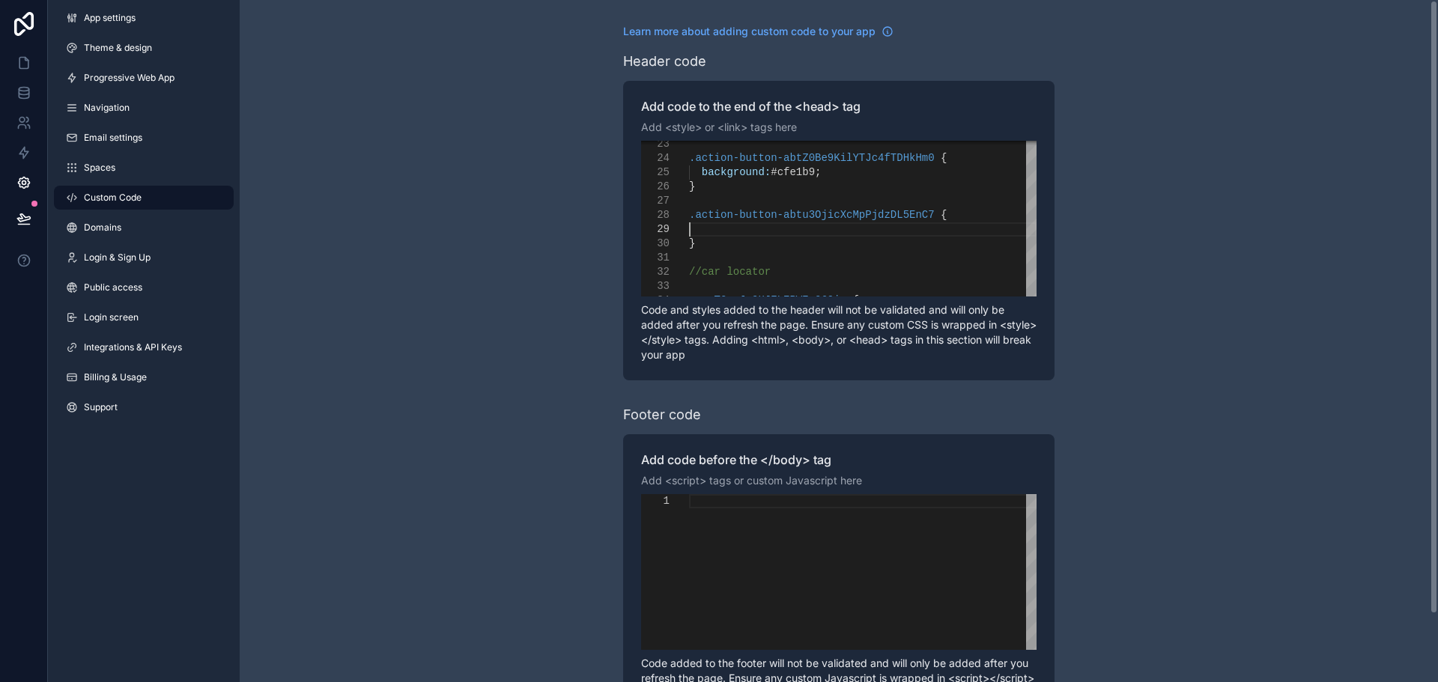
paste textarea "**********"
click at [782, 231] on span "#cfe1b9" at bounding box center [793, 229] width 44 height 12
paste textarea "Editor content;Press Alt+F1 for Accessibility Options."
click at [696, 547] on div "scrollable content" at bounding box center [862, 572] width 347 height 156
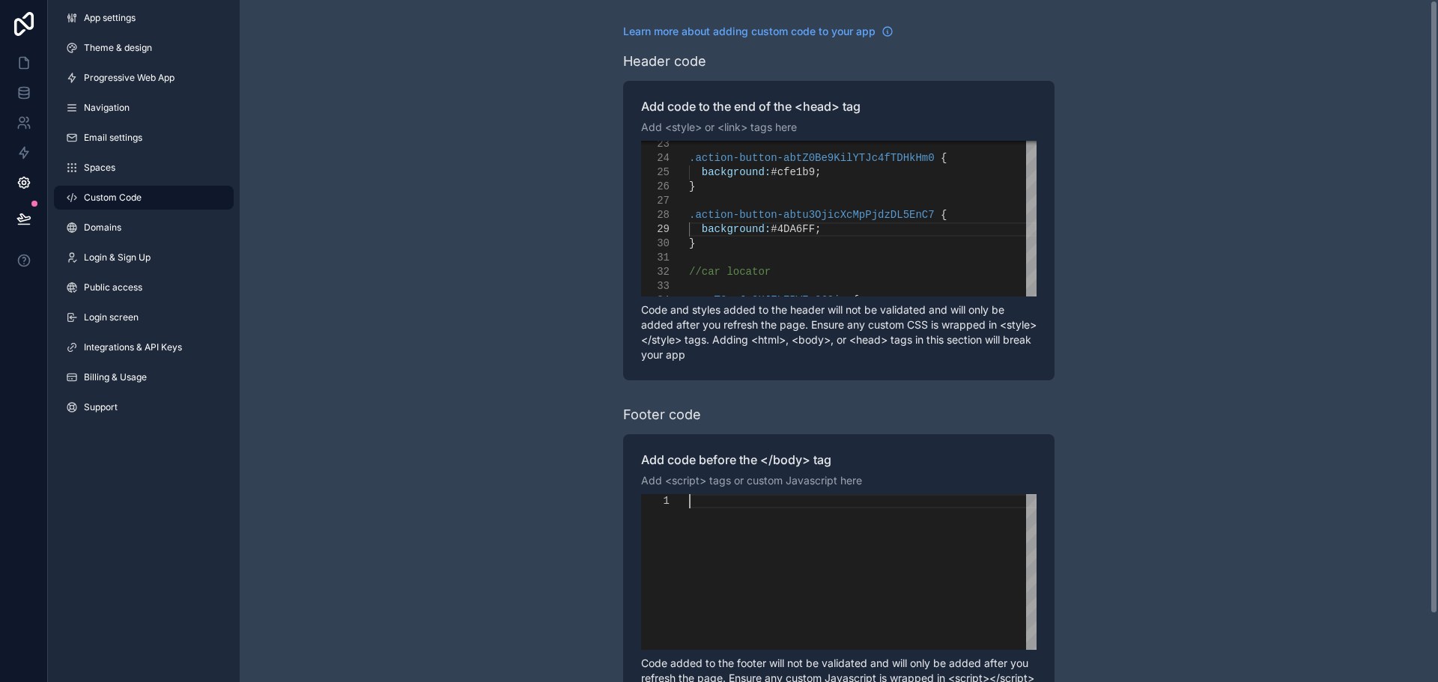
click at [696, 547] on div "scrollable content" at bounding box center [862, 572] width 347 height 156
click at [739, 677] on p "Code added to the footer will not be validated and will only be added after you…" at bounding box center [838, 686] width 395 height 60
click at [741, 604] on div "scrollable content" at bounding box center [862, 572] width 347 height 156
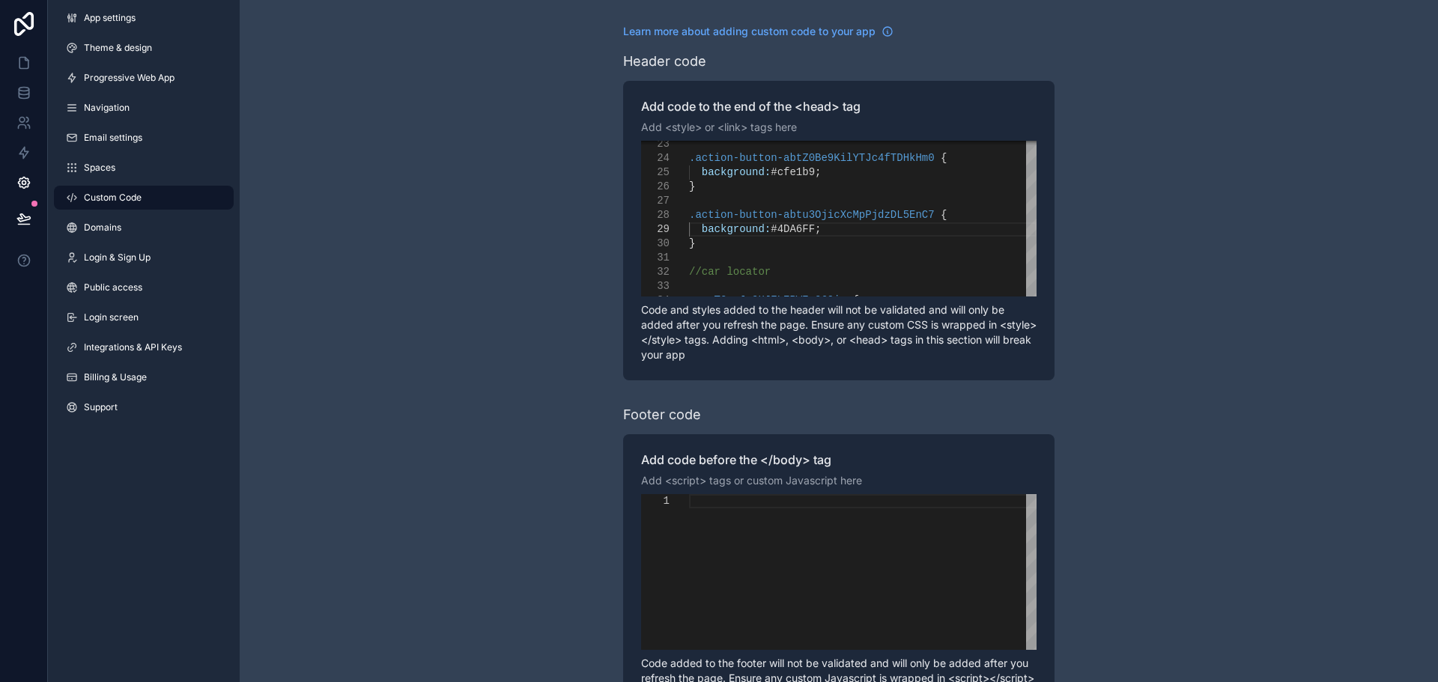
scroll to position [0, 0]
click at [825, 173] on div "background: #cfe1b9 ;" at bounding box center [862, 172] width 347 height 14
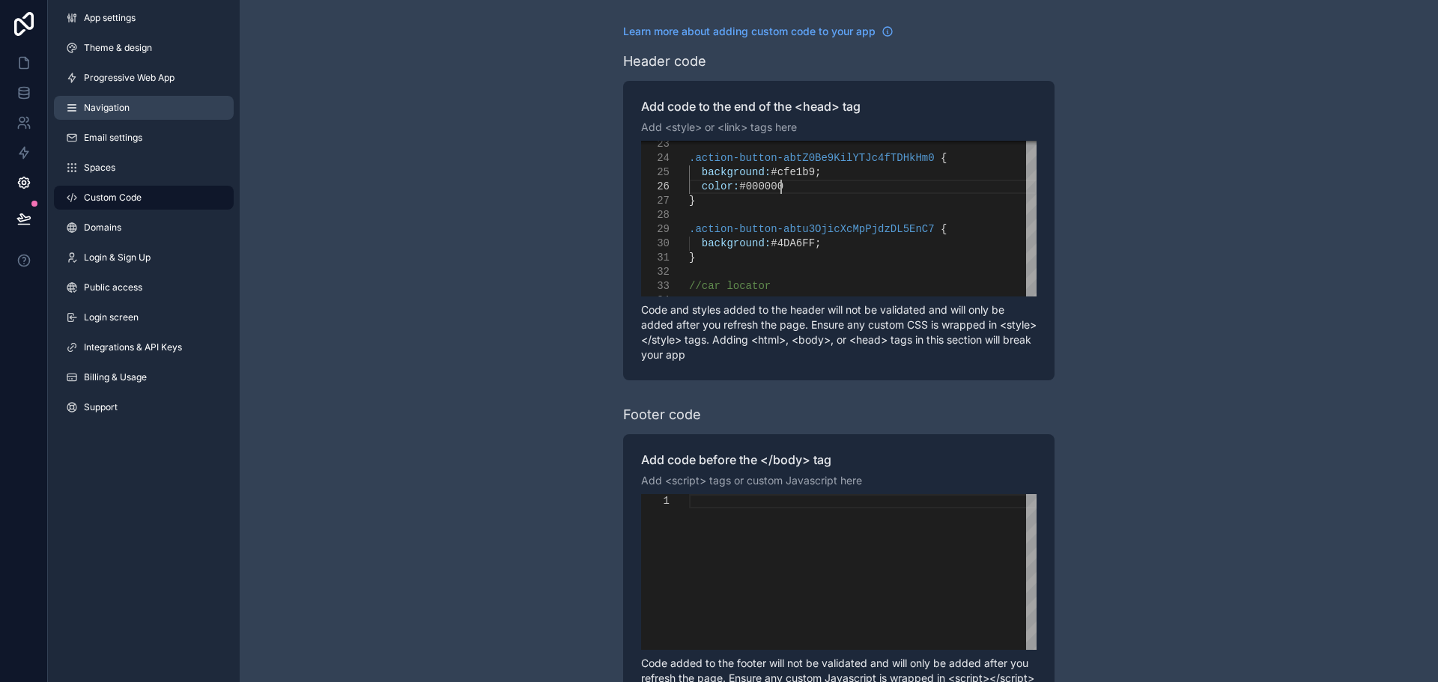
scroll to position [84, 97]
drag, startPoint x: 811, startPoint y: 190, endPoint x: 825, endPoint y: 174, distance: 21.8
click at [830, 244] on div "background: #4DA6FF ;" at bounding box center [862, 244] width 347 height 14
paste textarea "**********"
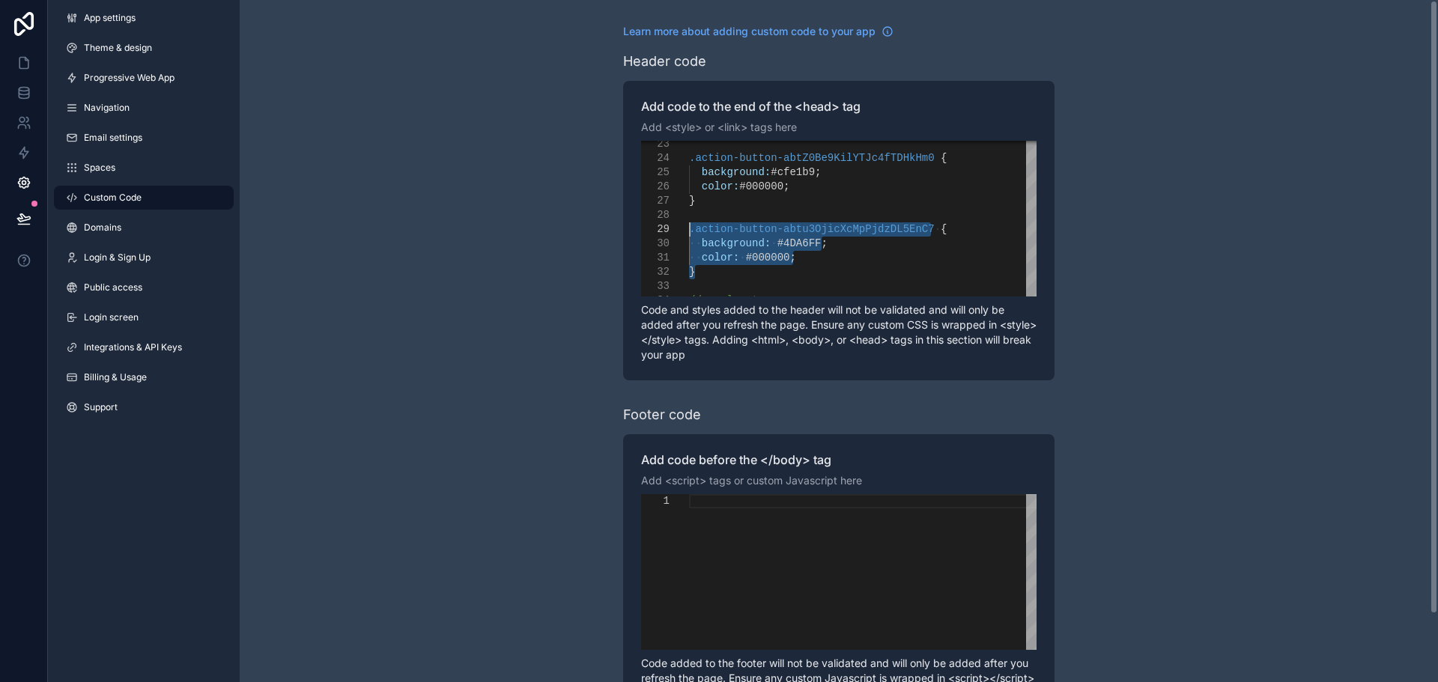
drag, startPoint x: 729, startPoint y: 272, endPoint x: 693, endPoint y: 235, distance: 50.8
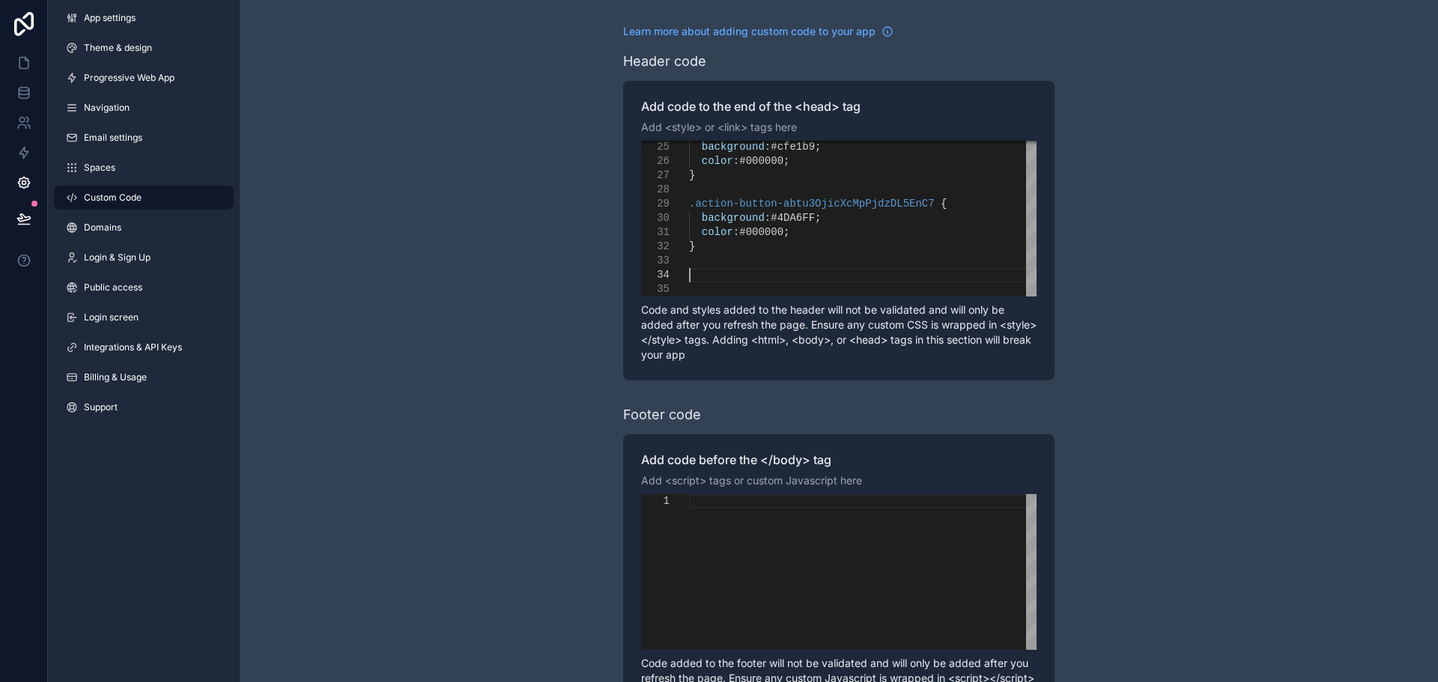
scroll to position [43, 0]
paste textarea "**********"
click at [797, 215] on span "#cfe1b9" at bounding box center [793, 216] width 44 height 12
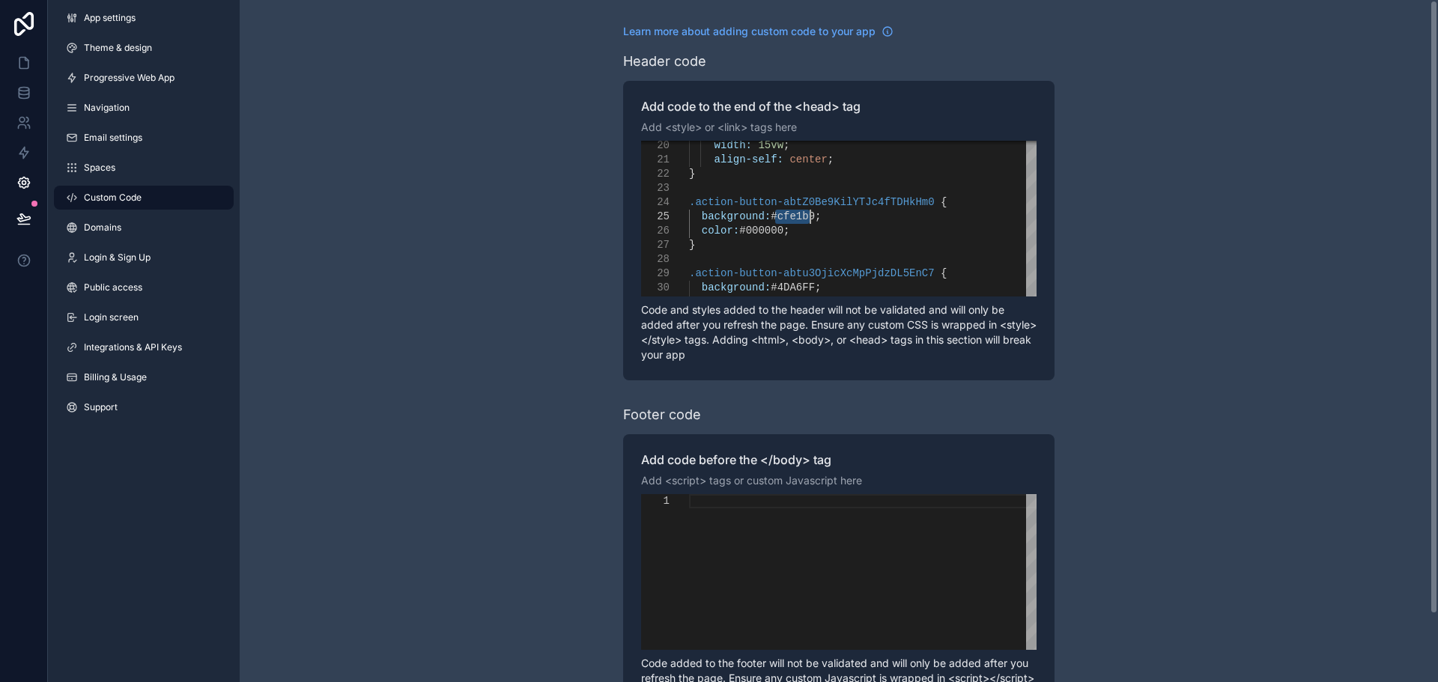
paste textarea "Editor content;Press Alt+F1 for Accessibility Options."
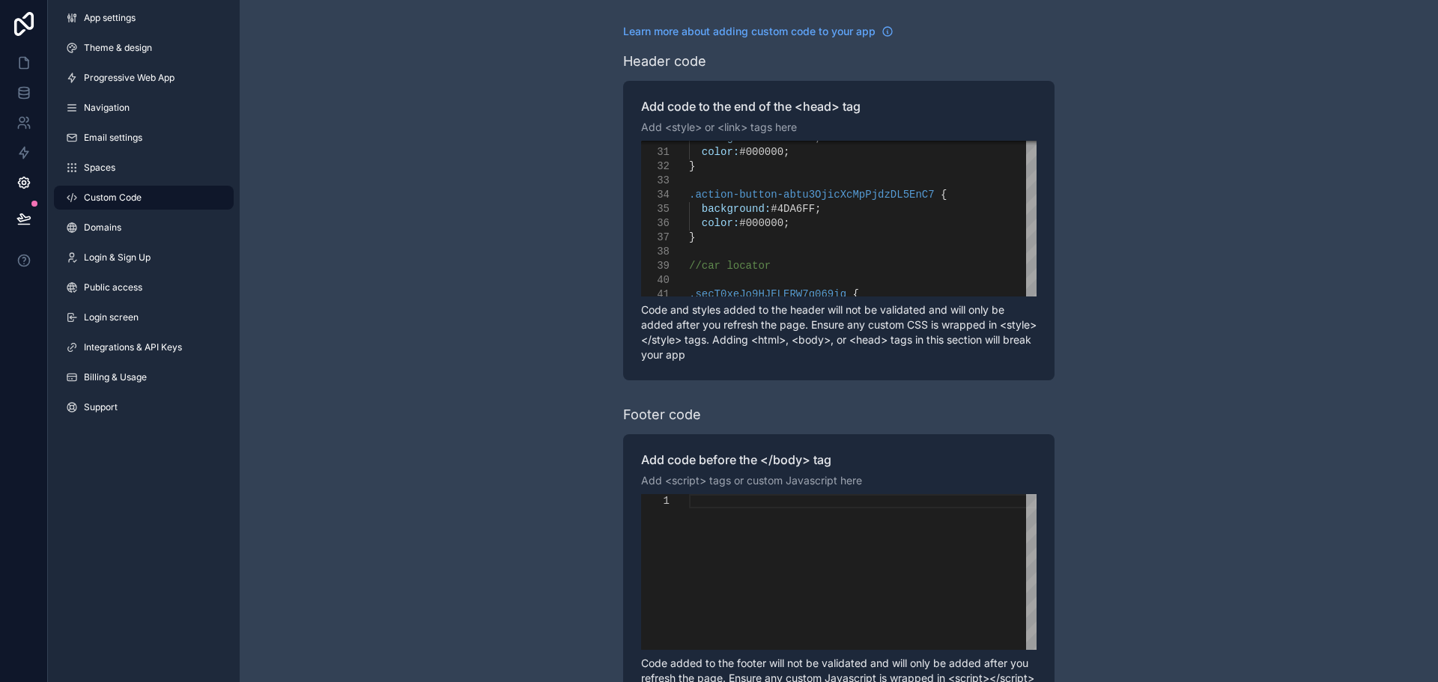
click at [788, 210] on span "#4DA6FF" at bounding box center [793, 209] width 44 height 12
paste textarea "Editor content;Press Alt+F1 for Accessibility Options."
click at [772, 528] on div "scrollable content" at bounding box center [862, 572] width 347 height 156
click at [802, 244] on div "}" at bounding box center [862, 238] width 347 height 14
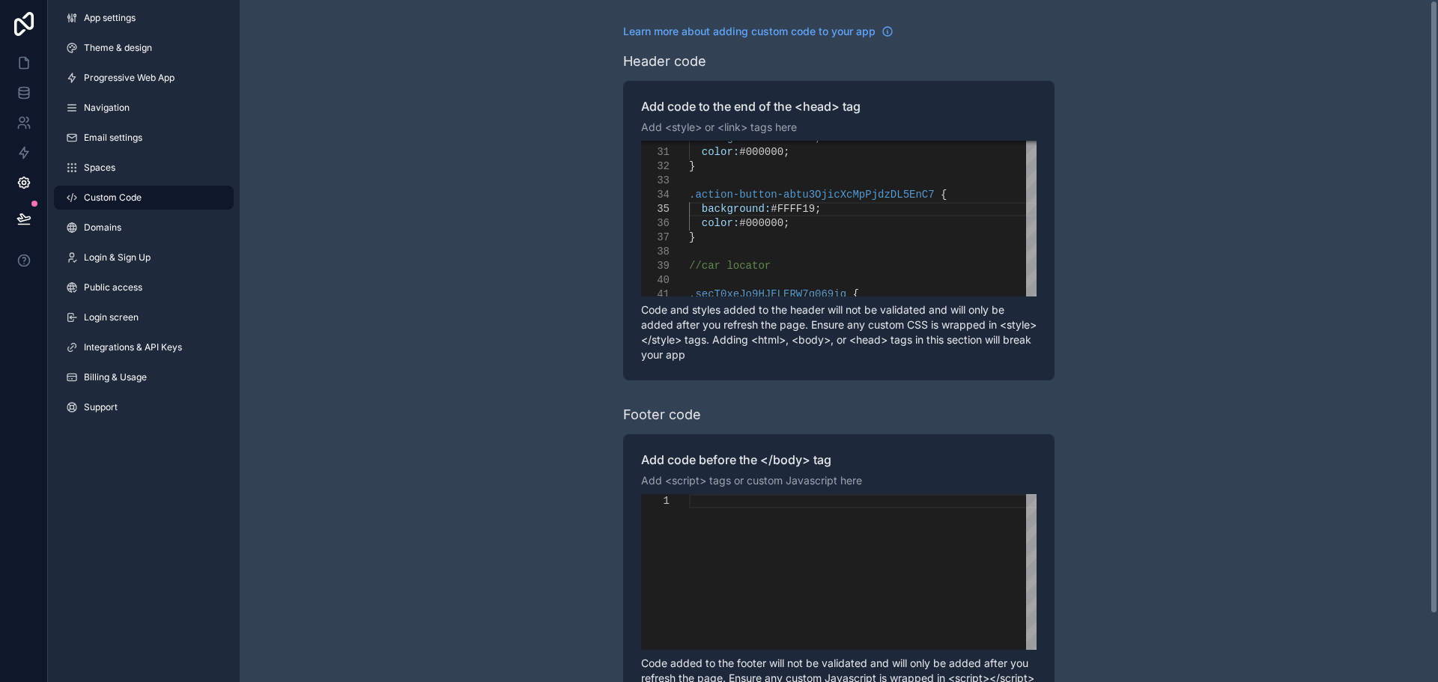
scroll to position [43, 121]
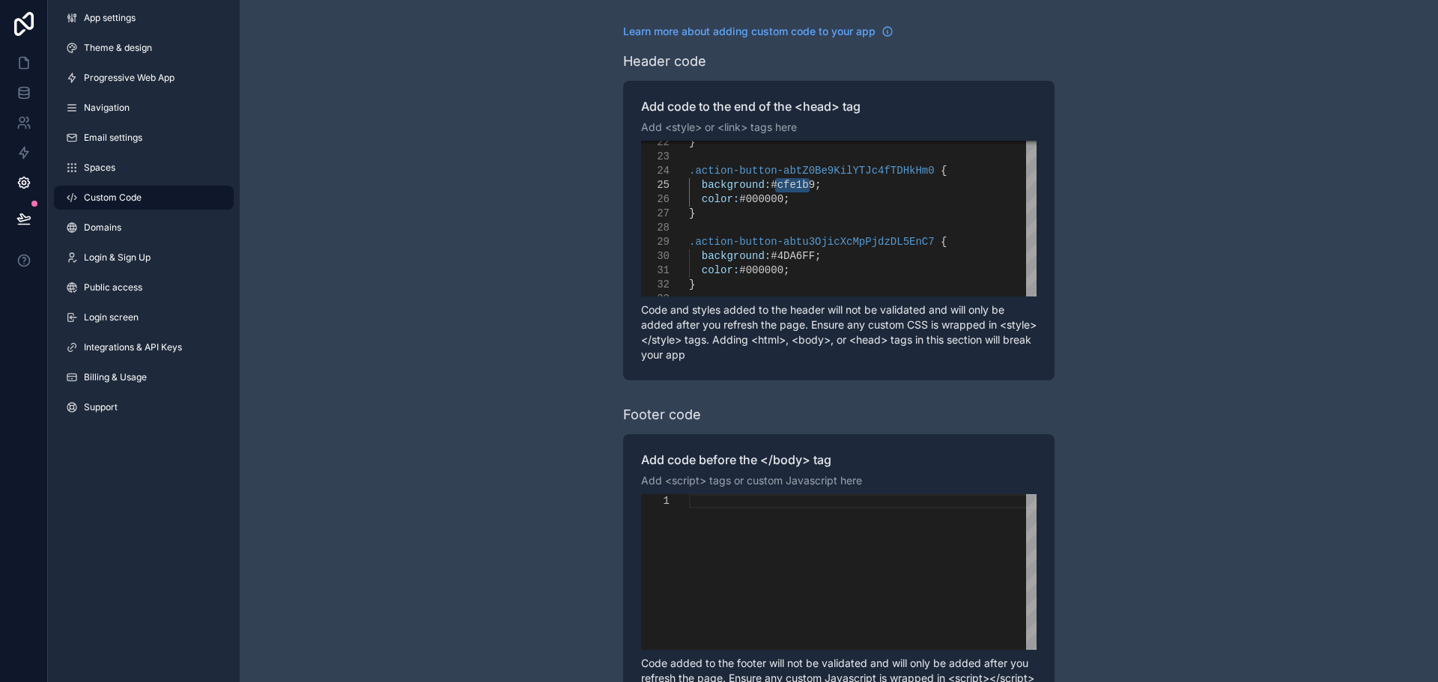
click at [719, 160] on div "scrollable content" at bounding box center [862, 157] width 347 height 14
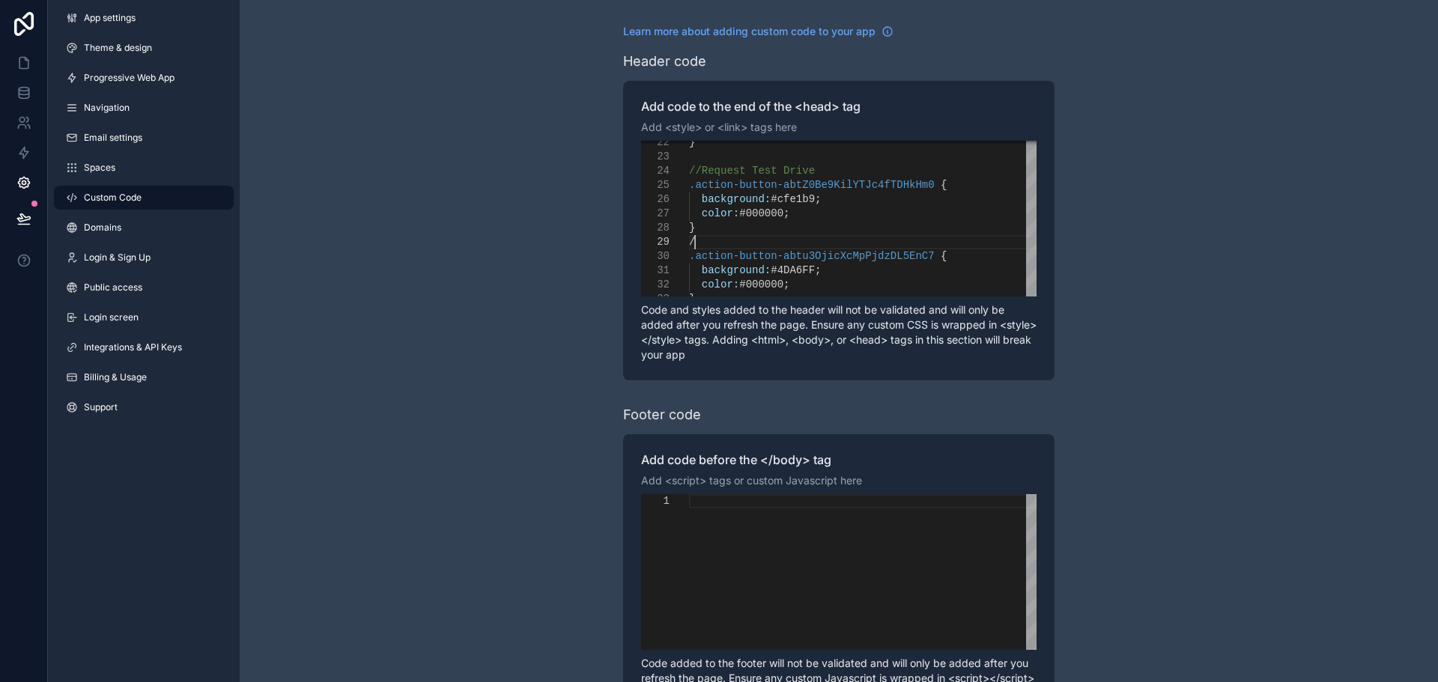
scroll to position [115, 10]
click at [800, 179] on span ".action-button-abtu3OjicXcMpPjdzDL5EnC7" at bounding box center [812, 181] width 246 height 12
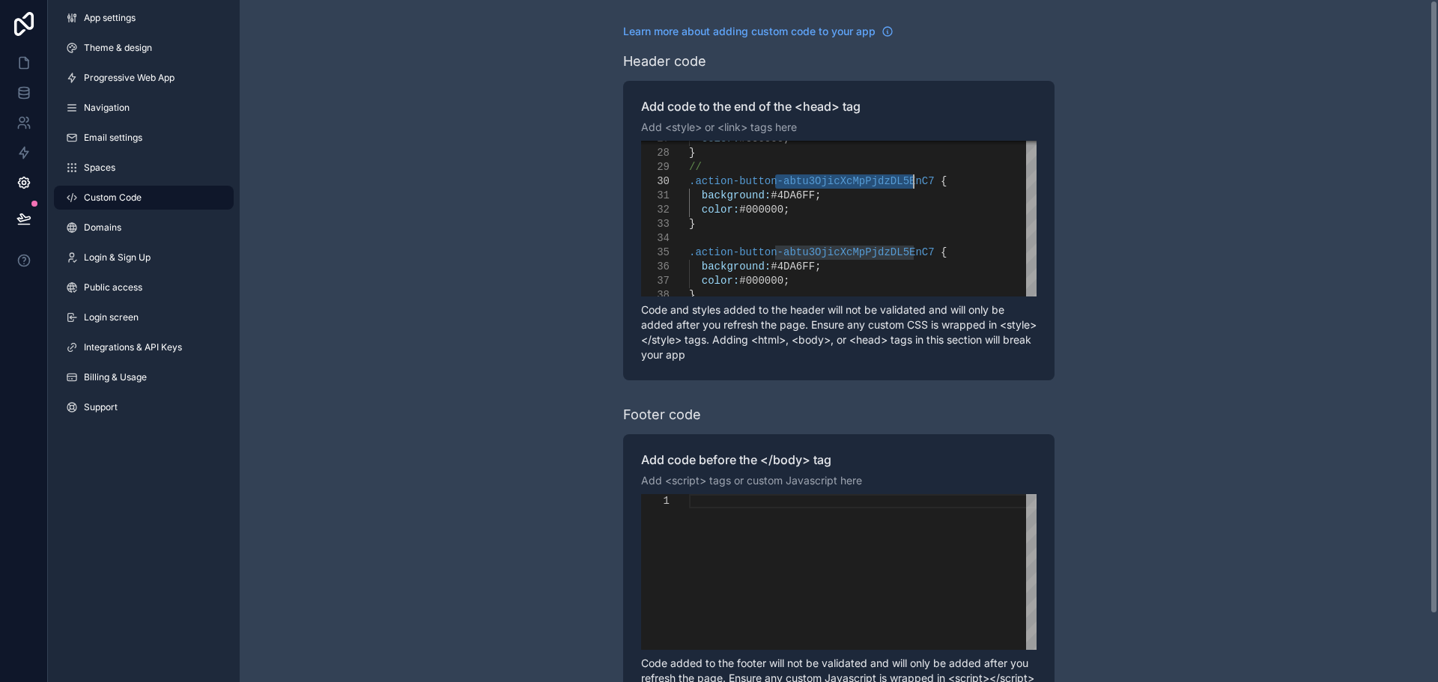
paste textarea "**********"
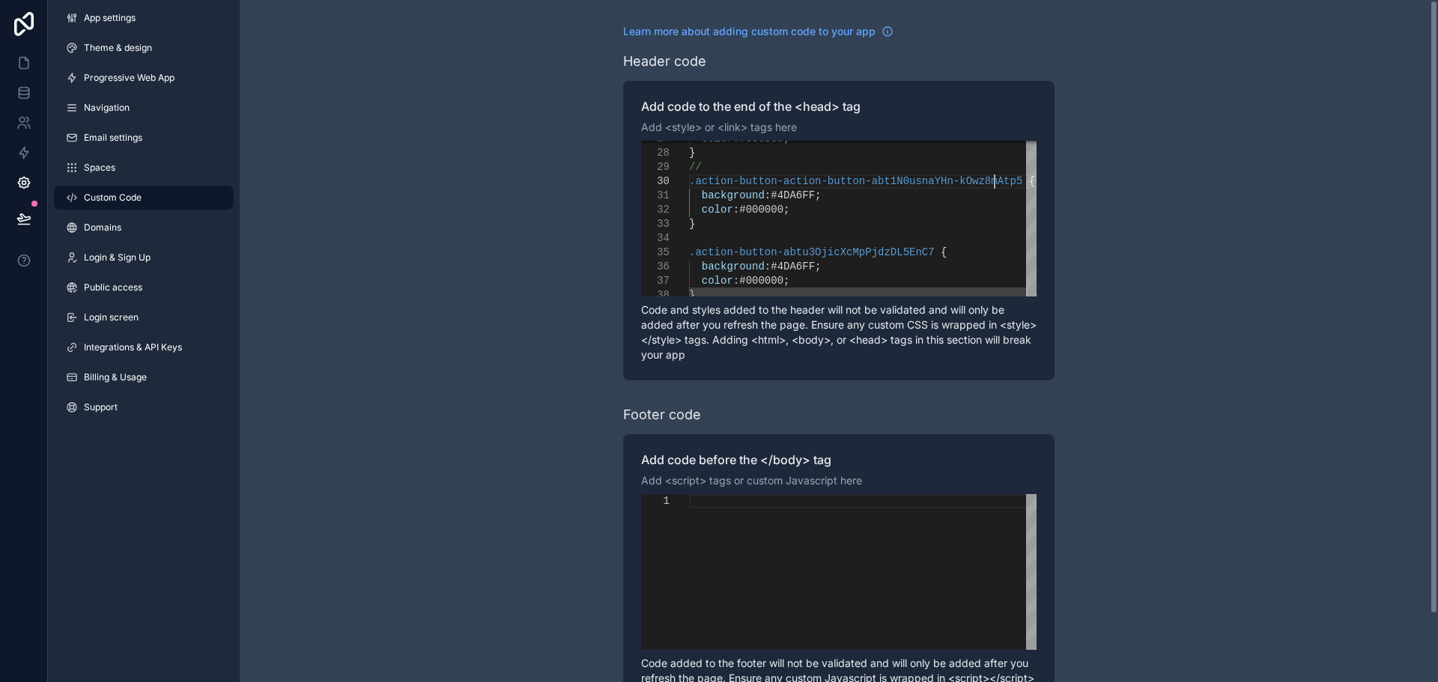
click at [720, 163] on div "//" at bounding box center [867, 167] width 356 height 14
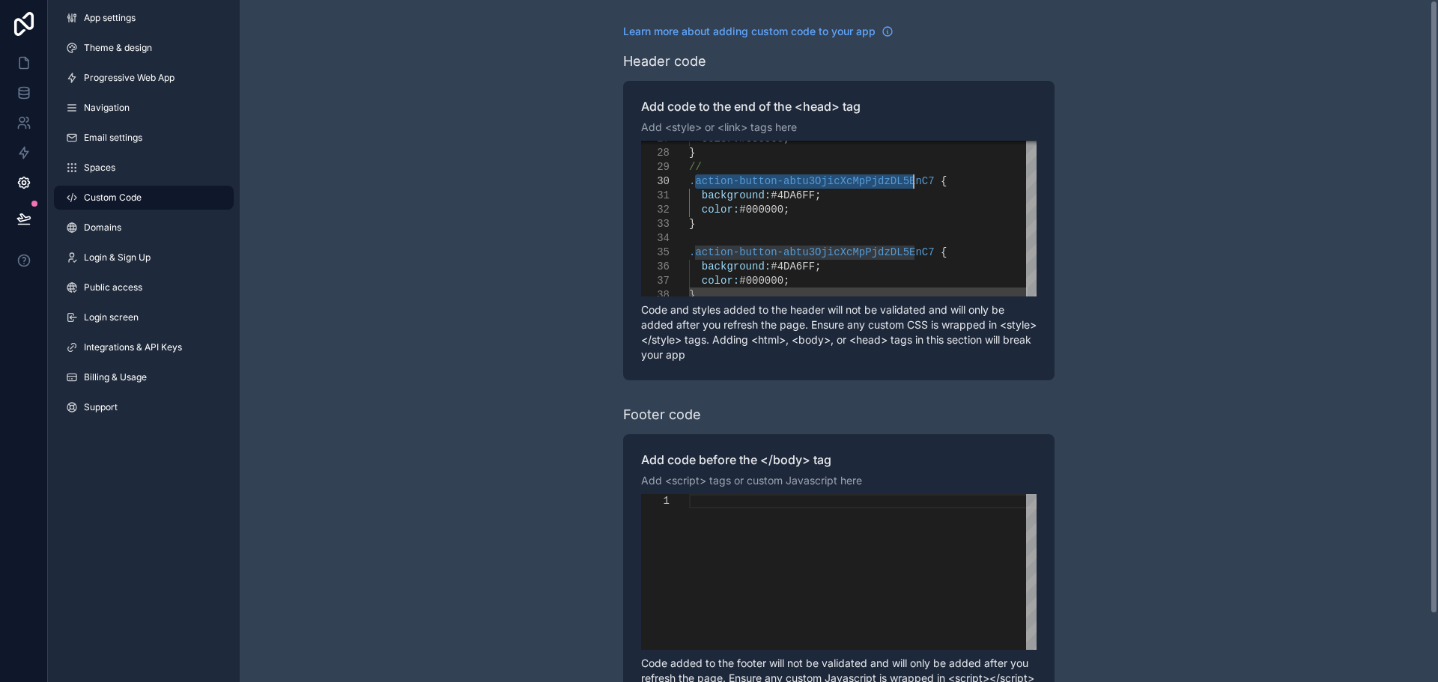
drag, startPoint x: 694, startPoint y: 179, endPoint x: 914, endPoint y: 183, distance: 219.4
paste textarea "Editor content;Press Alt+F1 for Accessibility Options."
click at [759, 166] on div "//" at bounding box center [867, 167] width 356 height 14
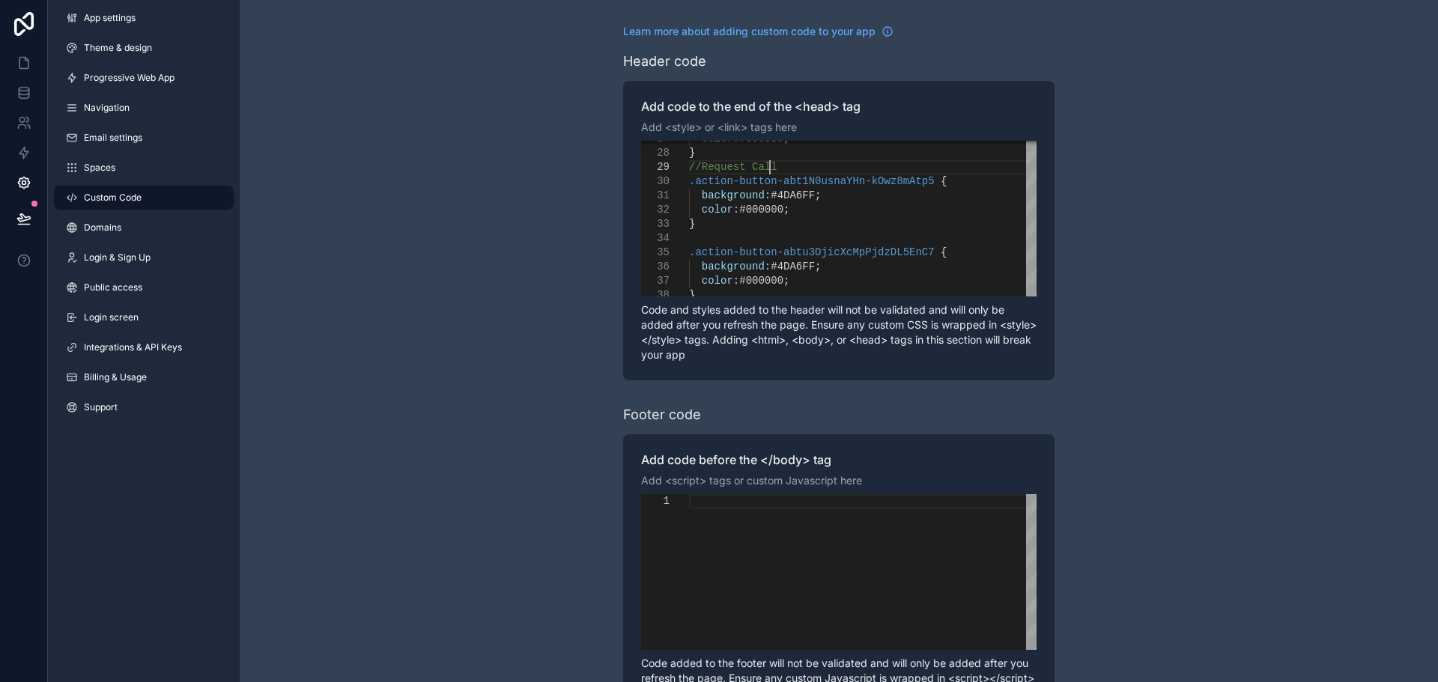
scroll to position [115, 79]
click at [712, 234] on div "scrollable content" at bounding box center [867, 238] width 356 height 14
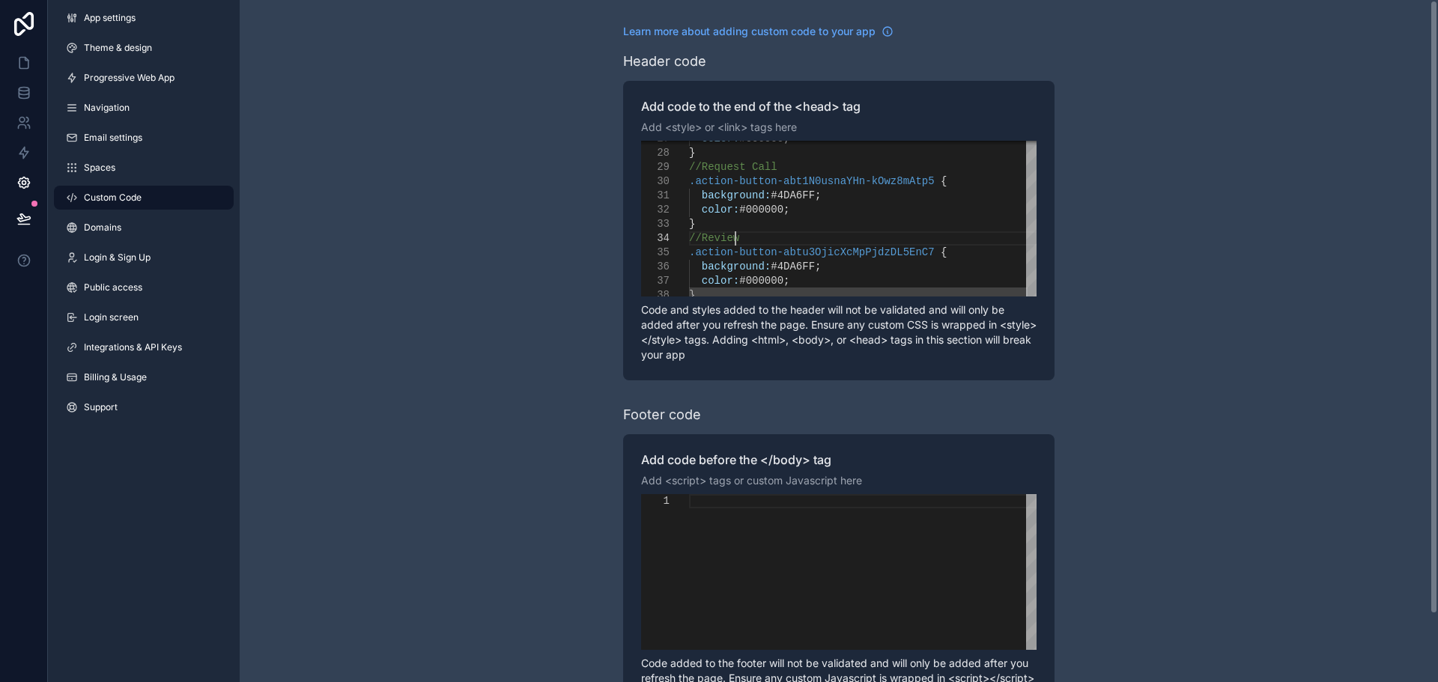
scroll to position [55, 45]
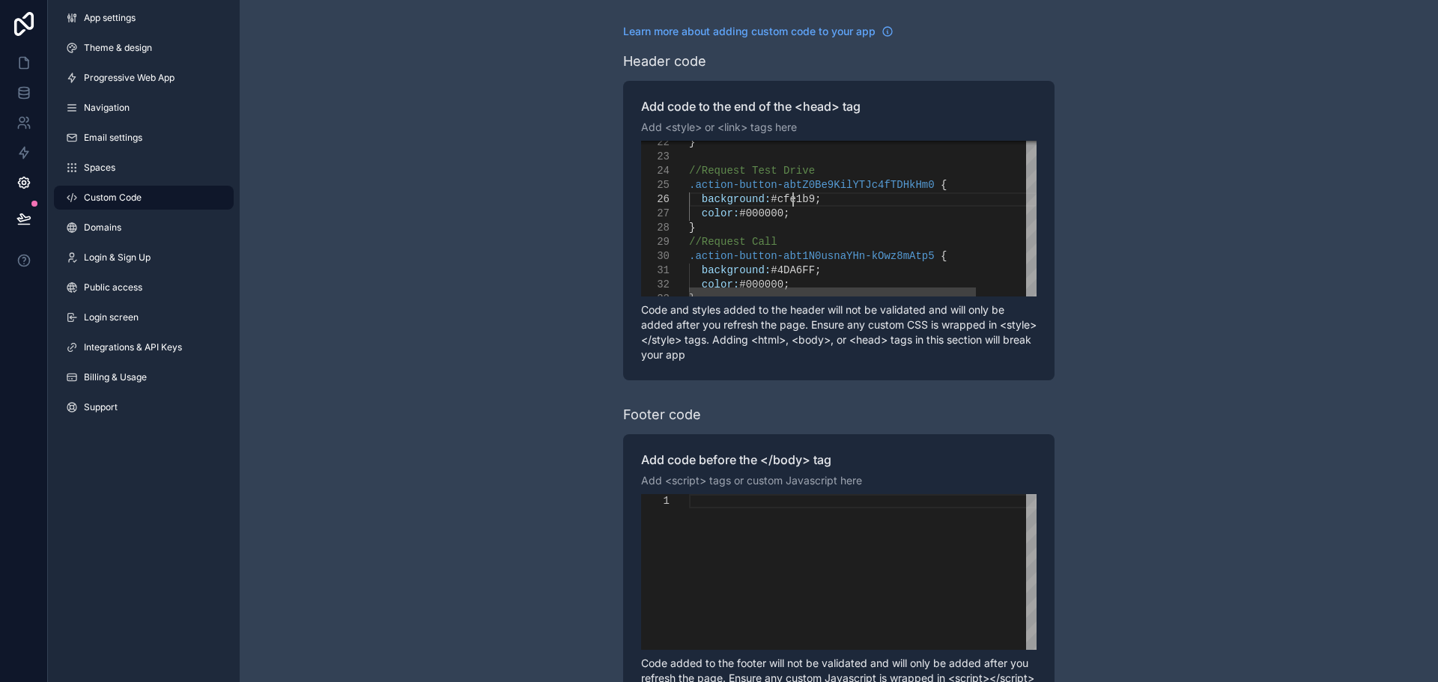
click at [794, 204] on span "#cfe1b9" at bounding box center [793, 199] width 44 height 12
paste textarea "Editor content;Press Alt+F1 for Accessibility Options."
click at [785, 270] on span "#4DA6FF" at bounding box center [793, 270] width 44 height 12
click at [784, 268] on span "#4DA6FF" at bounding box center [793, 270] width 44 height 12
paste textarea "******"
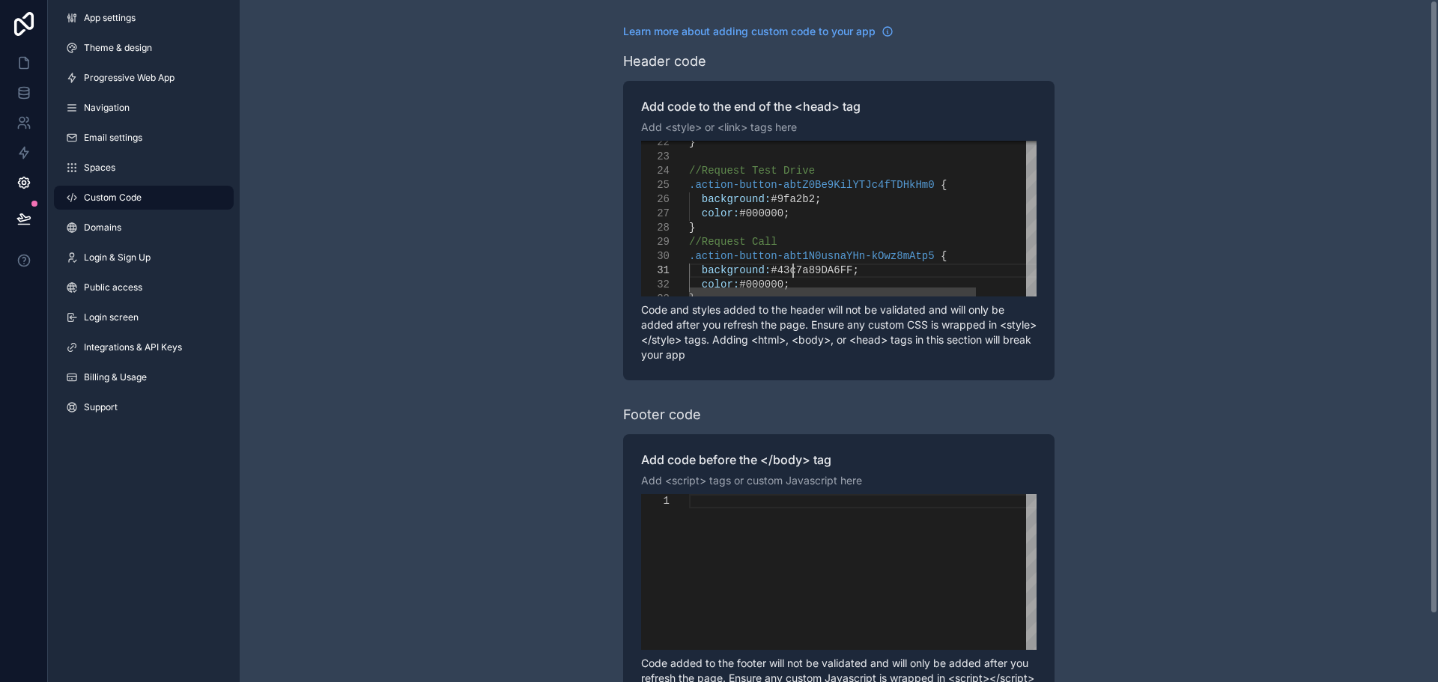
click at [794, 270] on span "#43c7a89DA6FF" at bounding box center [812, 270] width 82 height 12
paste textarea "Editor content;Press Alt+F1 for Accessibility Options."
click at [788, 269] on span "#4DA6FF" at bounding box center [793, 267] width 44 height 12
paste textarea "Editor content;Press Alt+F1 for Accessibility Options."
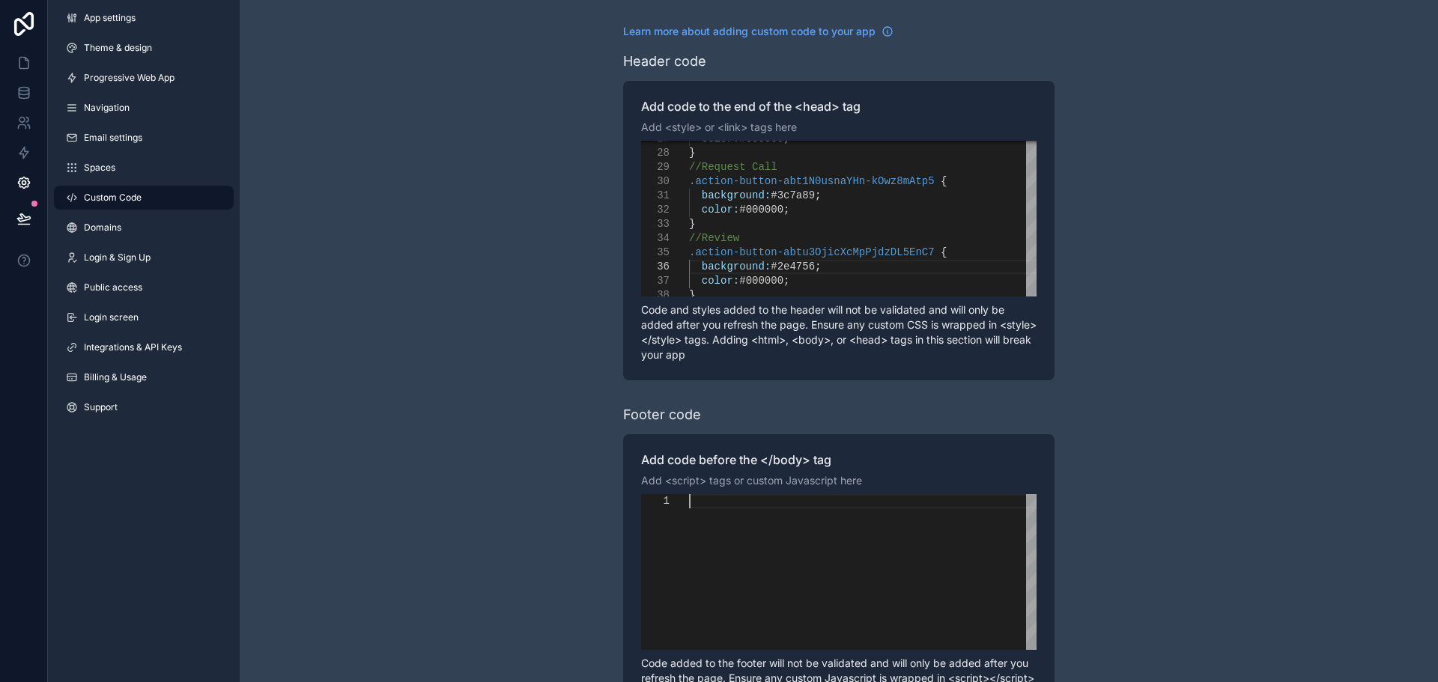
scroll to position [0, 0]
click at [809, 583] on div "scrollable content" at bounding box center [862, 572] width 347 height 156
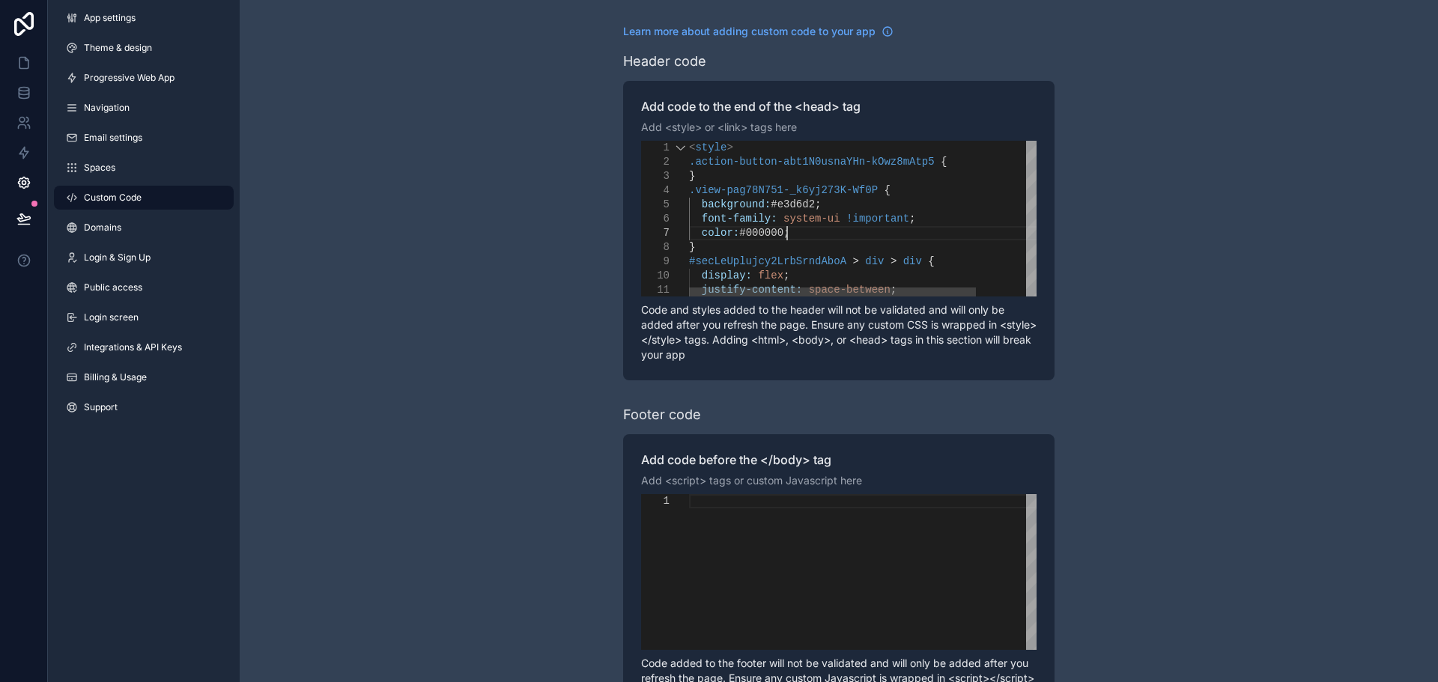
click at [794, 230] on div "color: #000000 ;" at bounding box center [899, 233] width 421 height 14
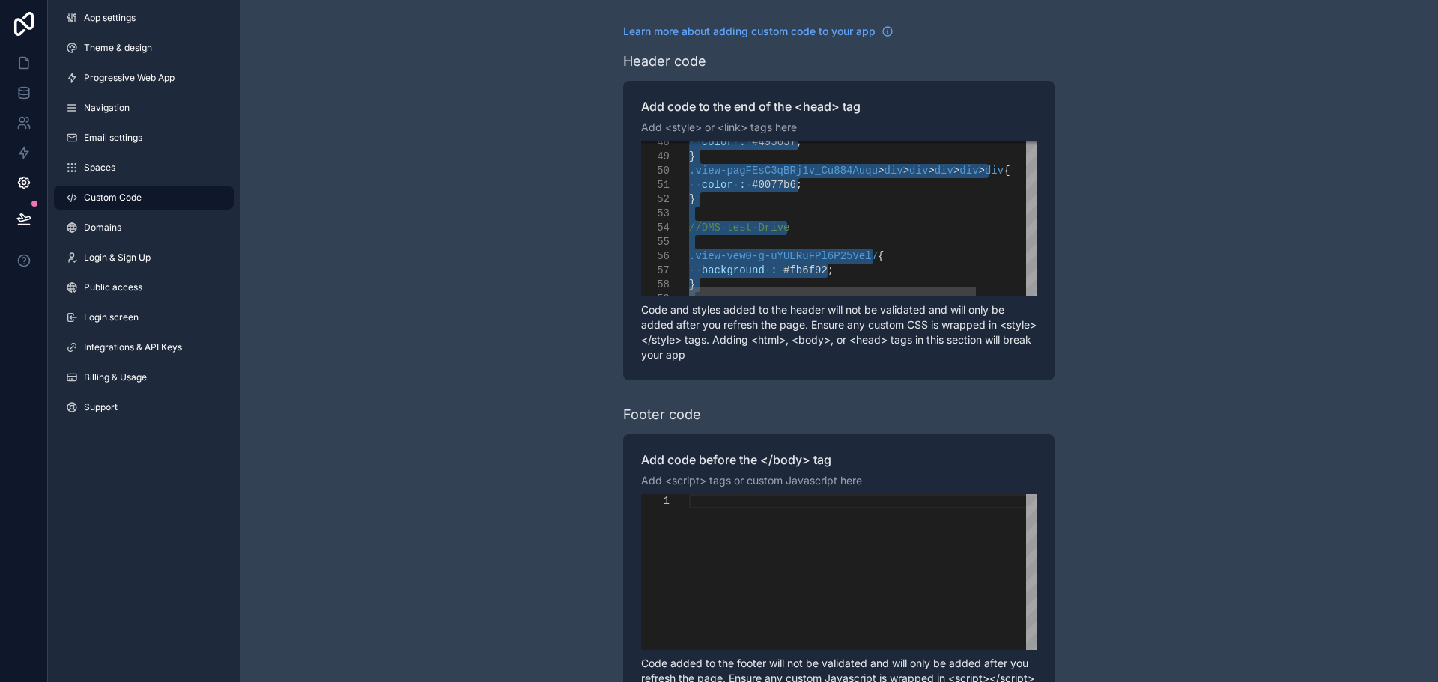
click at [814, 237] on div "scrollable content" at bounding box center [899, 242] width 421 height 14
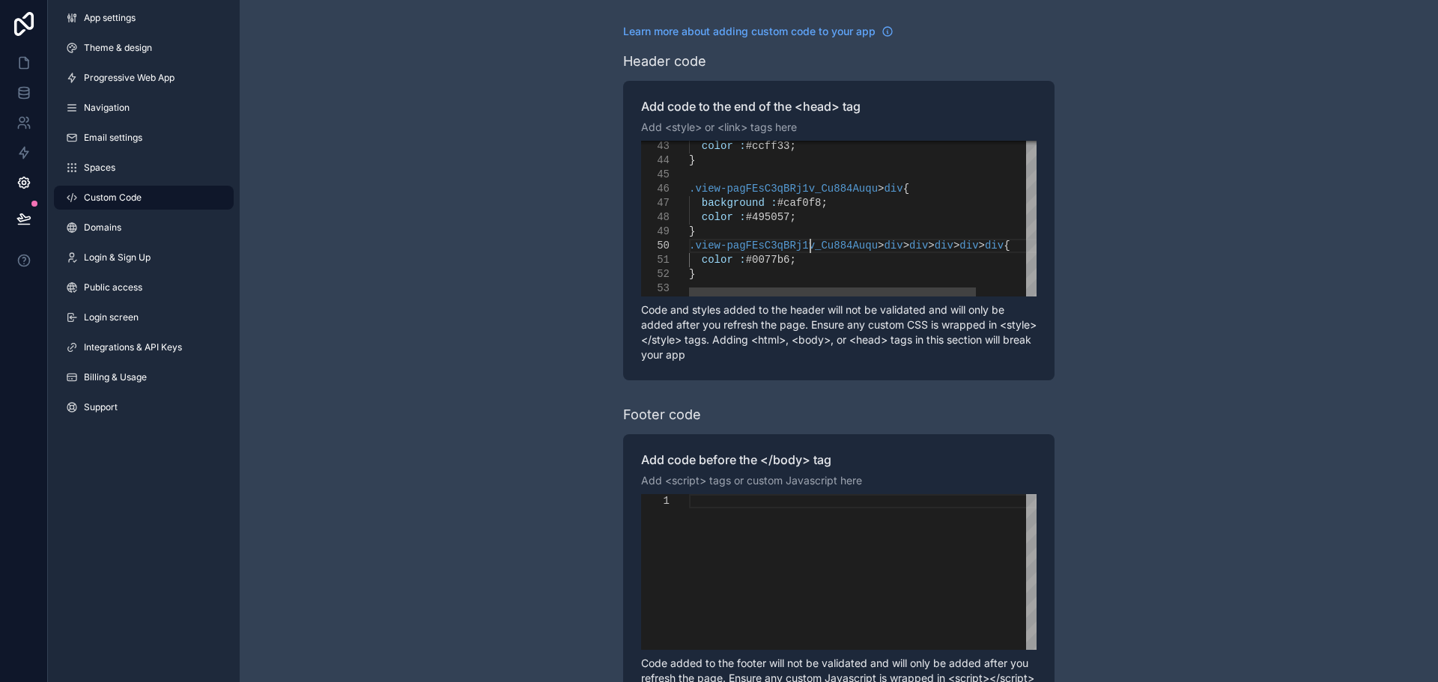
click at [811, 241] on span ".view-pagFEsC3qBRj1v_Cu884Auqu" at bounding box center [783, 246] width 189 height 12
click at [809, 228] on div "}" at bounding box center [899, 232] width 421 height 14
type textarea "**********"
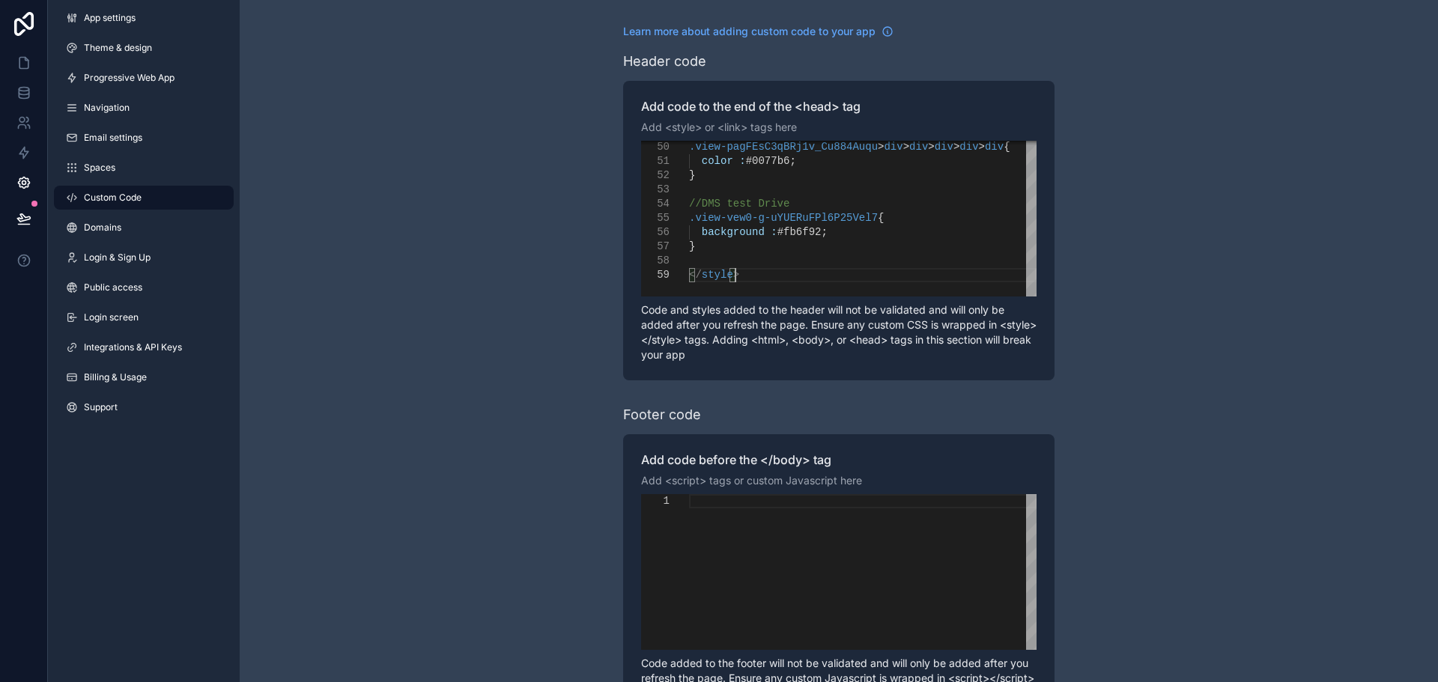
click at [730, 556] on div "scrollable content" at bounding box center [862, 572] width 347 height 156
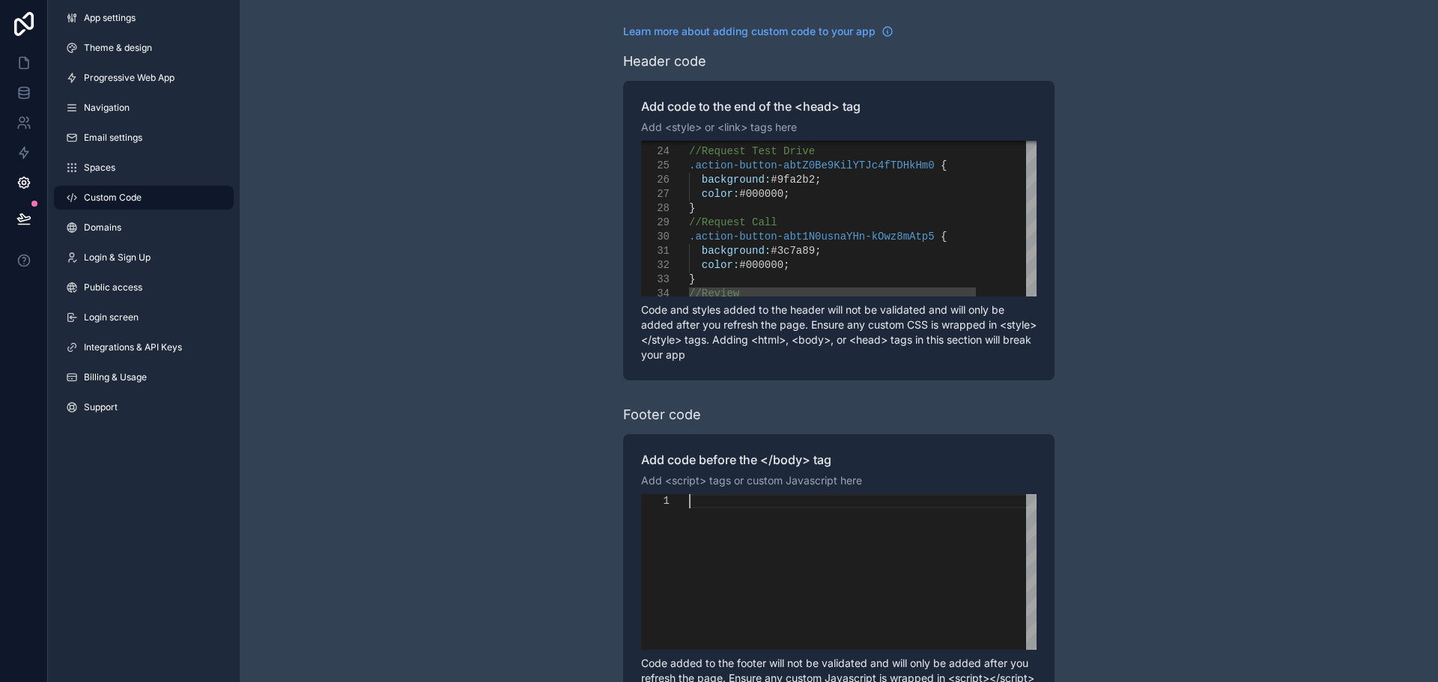
click at [788, 183] on span "#9fa2b2" at bounding box center [793, 180] width 44 height 12
click at [791, 183] on span "#9fa2b2" at bounding box center [793, 180] width 44 height 12
paste textarea "**********"
click at [791, 249] on span "#2e4756" at bounding box center [793, 247] width 44 height 12
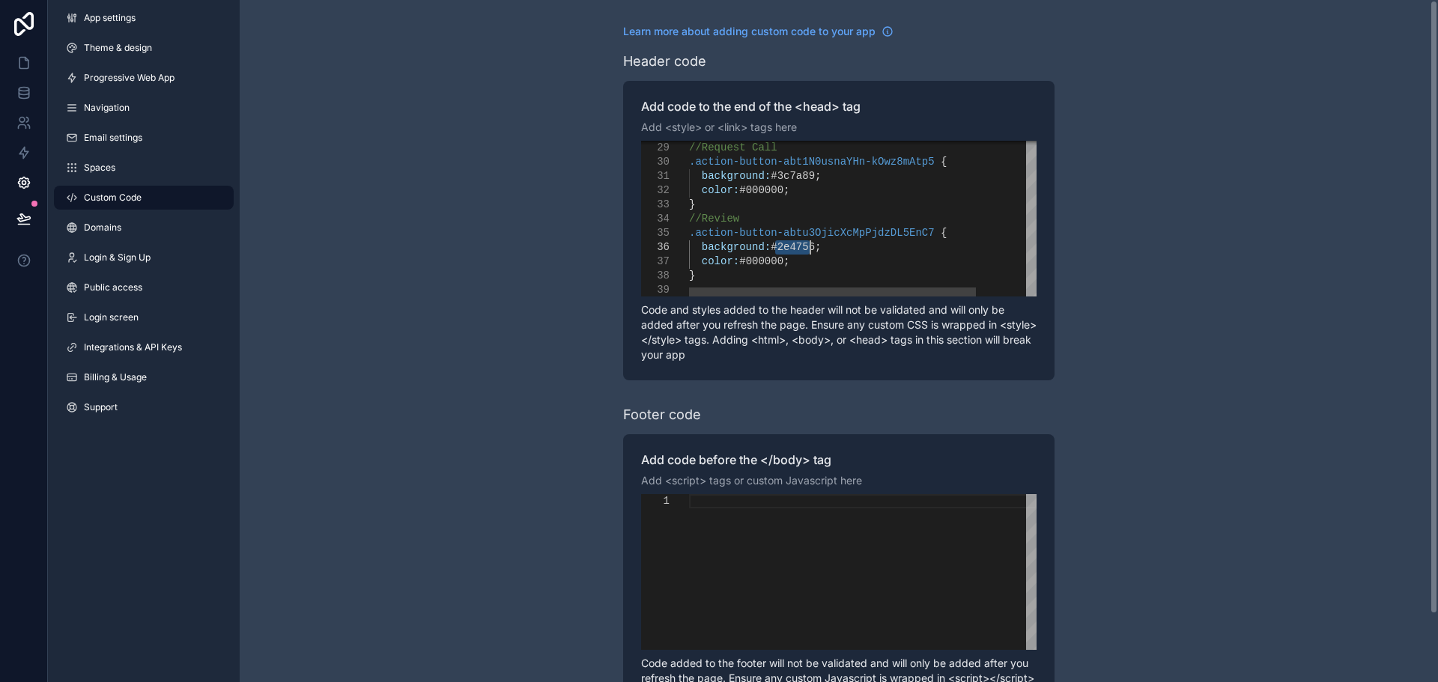
paste textarea "Editor content;Press Alt+F1 for Accessibility Options."
type textarea "**********"
click at [813, 284] on div "scrollable content" at bounding box center [899, 290] width 421 height 14
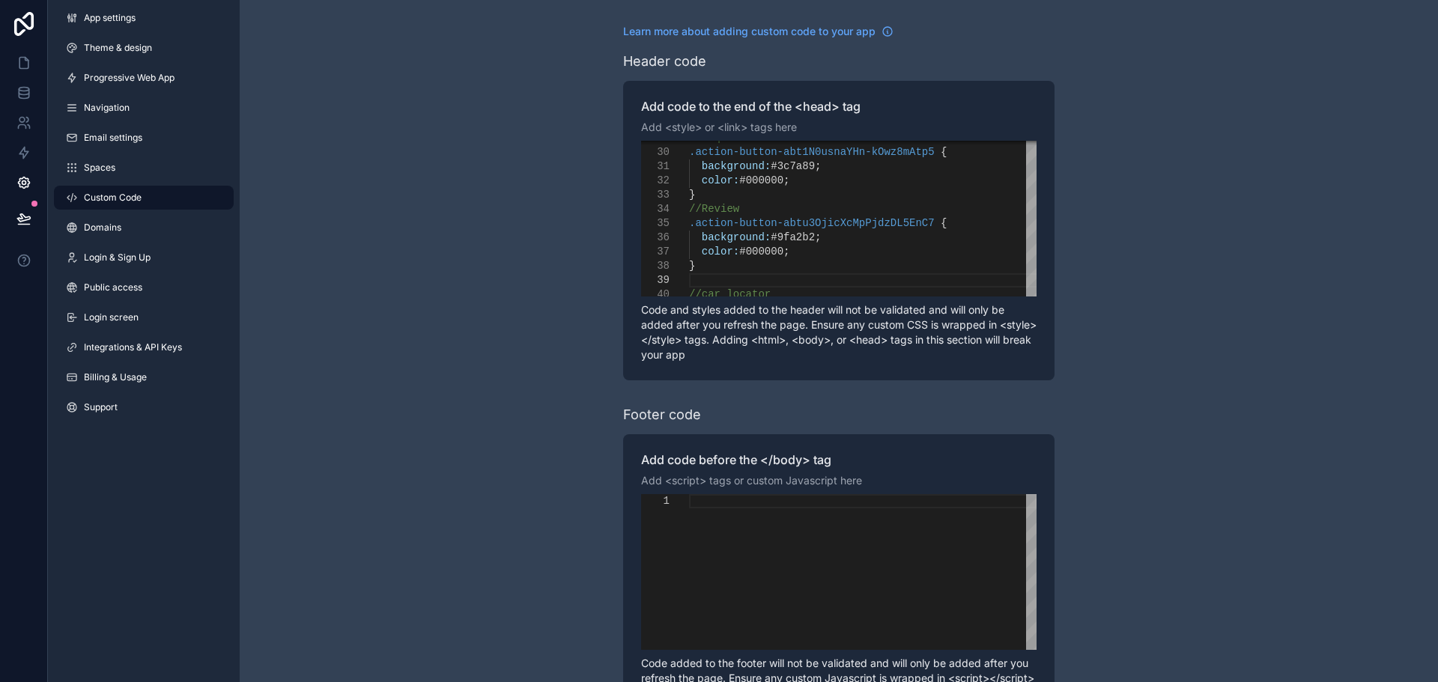
click at [820, 518] on div "scrollable content" at bounding box center [862, 572] width 347 height 156
